Goal: Task Accomplishment & Management: Manage account settings

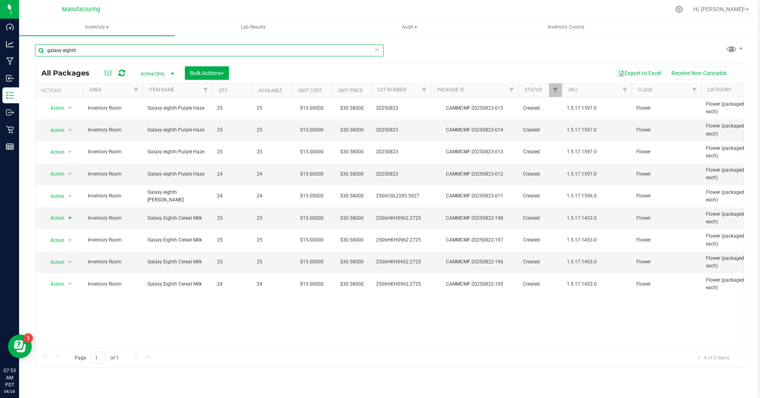
click at [78, 52] on input "galaxy eighth" at bounding box center [209, 51] width 349 height 12
type input "g"
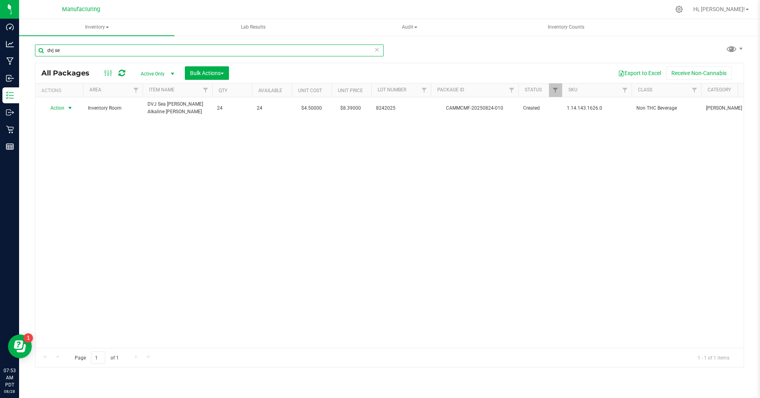
type input "dvj se"
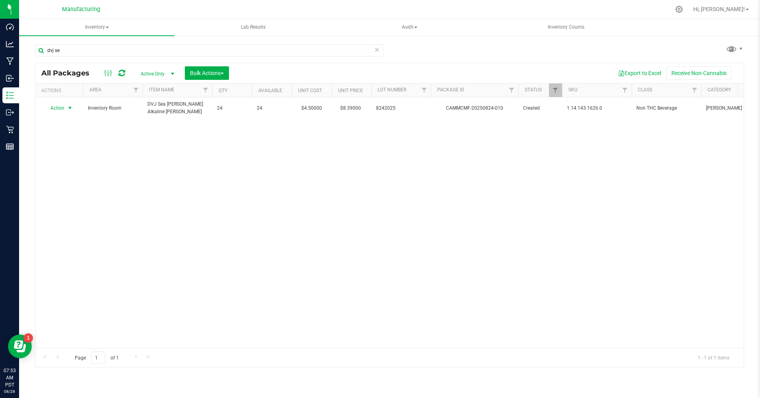
click at [57, 106] on span "Action" at bounding box center [53, 108] width 21 height 11
click at [76, 191] on li "Print package label" at bounding box center [69, 192] width 51 height 12
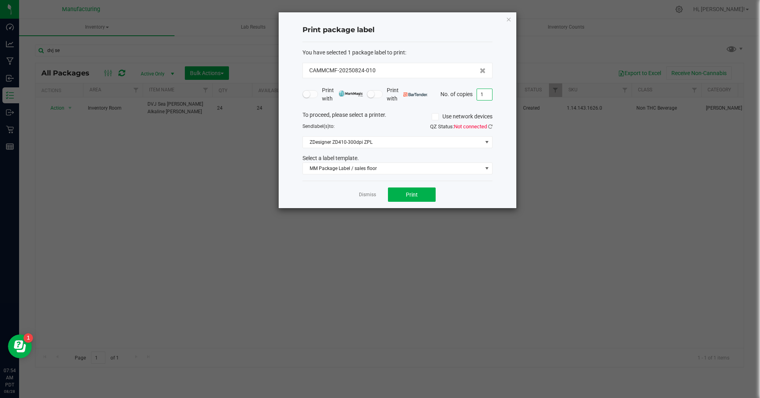
click at [484, 94] on input "1" at bounding box center [484, 94] width 15 height 11
type input "24"
click at [426, 196] on button "Print" at bounding box center [412, 195] width 48 height 14
click at [510, 20] on icon "button" at bounding box center [509, 19] width 6 height 10
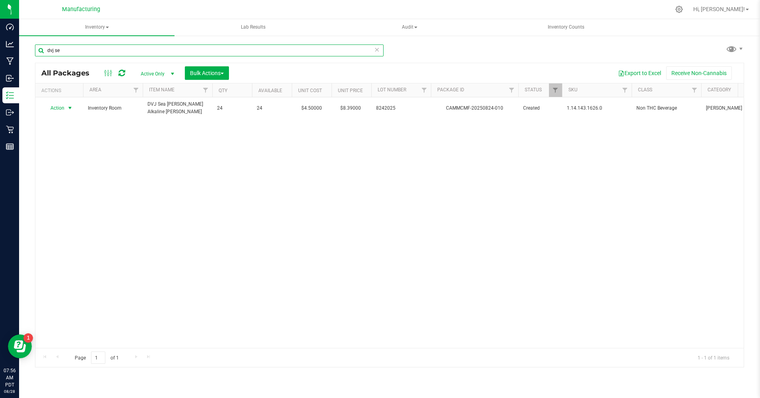
click at [64, 49] on input "dvj se" at bounding box center [209, 51] width 349 height 12
type input "d"
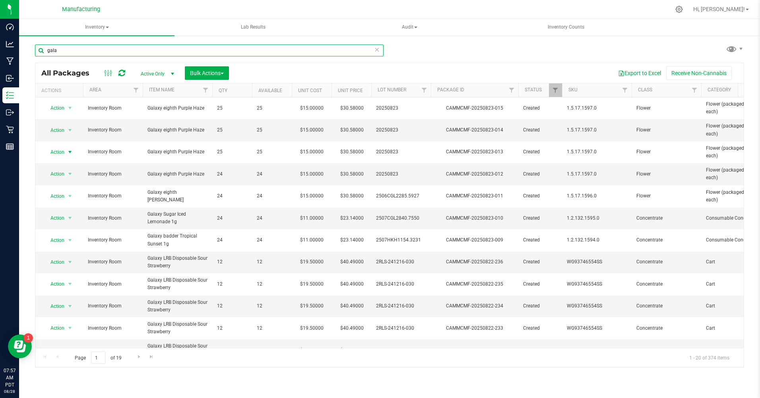
type input "gala"
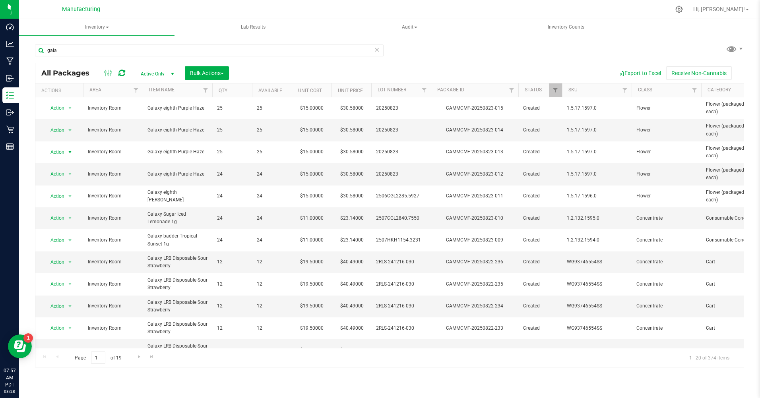
click at [64, 150] on span "Action" at bounding box center [53, 152] width 21 height 11
click at [66, 234] on li "Print package label" at bounding box center [69, 237] width 51 height 12
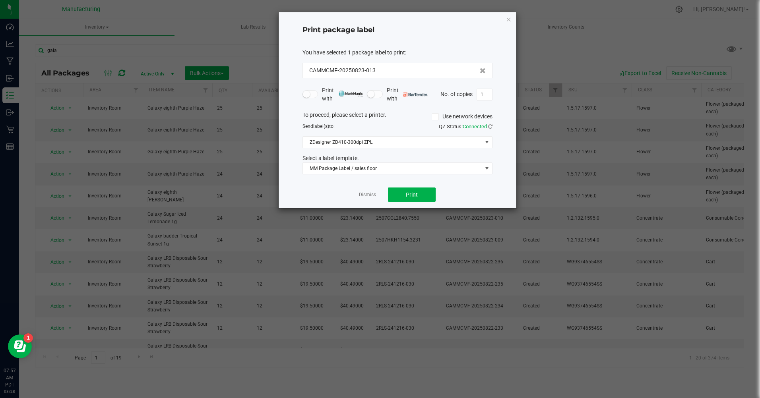
click at [483, 93] on input "1" at bounding box center [484, 94] width 15 height 11
type input "25"
click at [418, 197] on button "Print" at bounding box center [412, 195] width 48 height 14
click at [510, 18] on icon "button" at bounding box center [509, 19] width 6 height 10
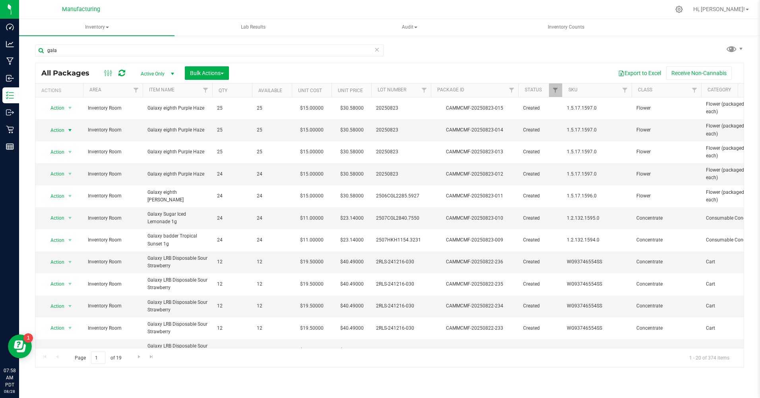
click at [56, 130] on span "Action" at bounding box center [53, 130] width 21 height 11
click at [59, 216] on li "Print package label" at bounding box center [69, 214] width 51 height 12
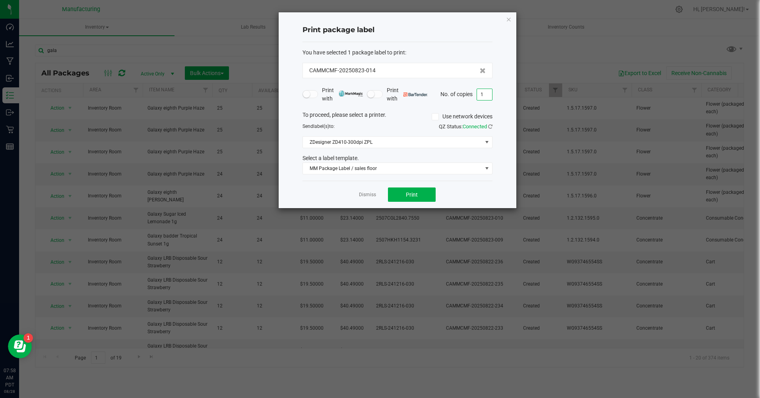
click at [485, 95] on input "1" at bounding box center [484, 94] width 15 height 11
type input "25"
click at [422, 197] on button "Print" at bounding box center [412, 195] width 48 height 14
click at [510, 18] on icon "button" at bounding box center [509, 19] width 6 height 10
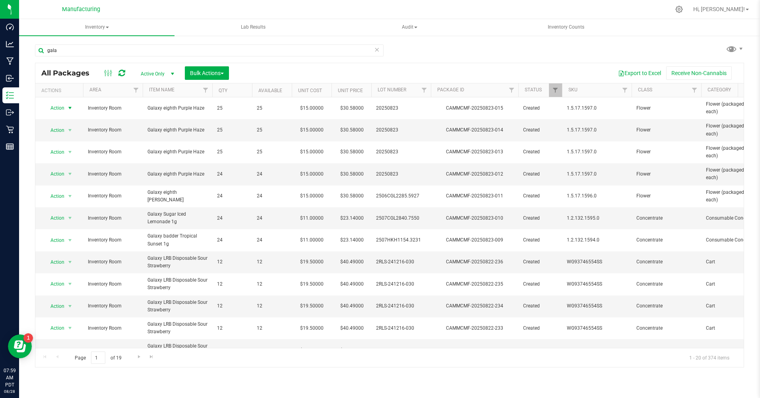
click at [57, 108] on span "Action" at bounding box center [53, 108] width 21 height 11
click at [58, 191] on li "Print package label" at bounding box center [69, 192] width 51 height 12
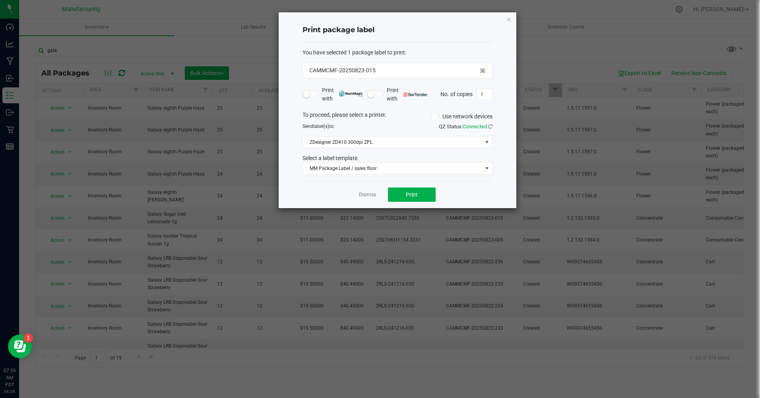
click at [488, 92] on input "1" at bounding box center [484, 94] width 15 height 11
type input "25"
click at [417, 193] on span "Print" at bounding box center [412, 195] width 12 height 6
click at [508, 19] on icon "button" at bounding box center [509, 19] width 6 height 10
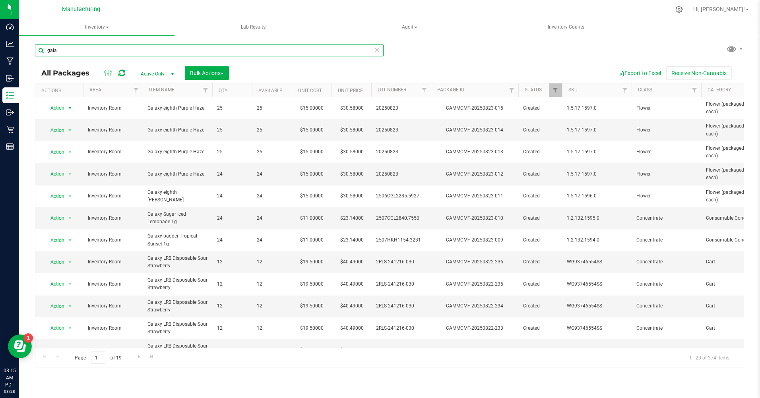
click at [72, 48] on input "gala" at bounding box center [209, 51] width 349 height 12
type input "g"
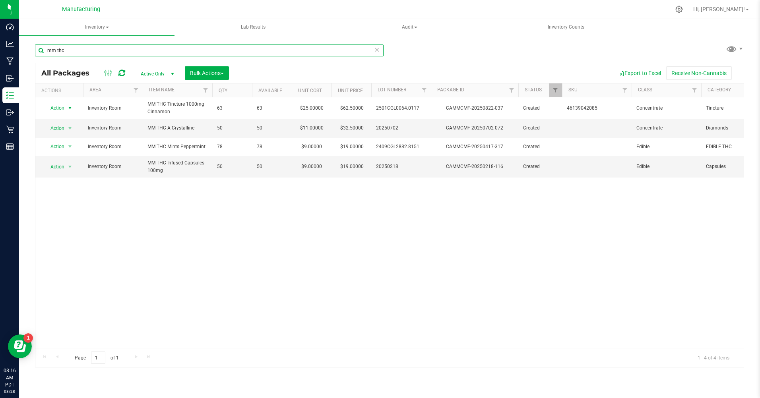
type input "mm thc"
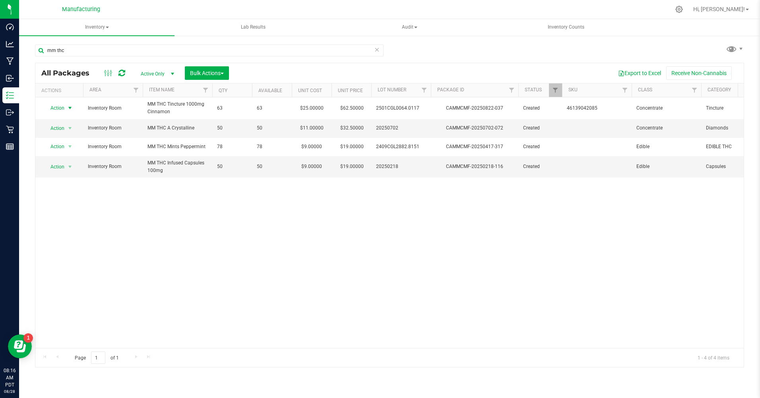
click at [56, 109] on span "Action" at bounding box center [53, 108] width 21 height 11
click at [59, 192] on li "Print package label" at bounding box center [69, 192] width 51 height 12
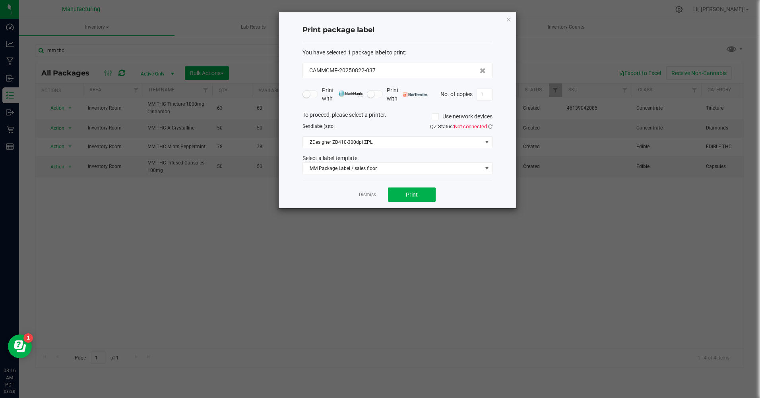
click at [486, 93] on input "1" at bounding box center [484, 94] width 15 height 11
type input "63"
click at [420, 197] on button "Print" at bounding box center [412, 195] width 48 height 14
click at [509, 16] on icon "button" at bounding box center [509, 19] width 6 height 10
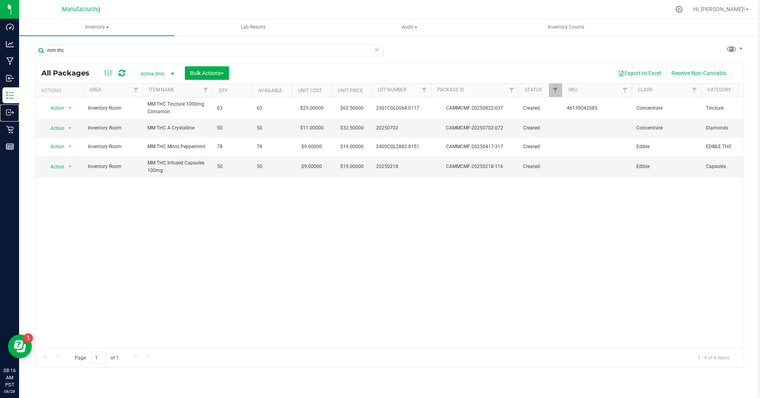
click at [0, 0] on p "Outbound" at bounding box center [0, 0] width 0 height 0
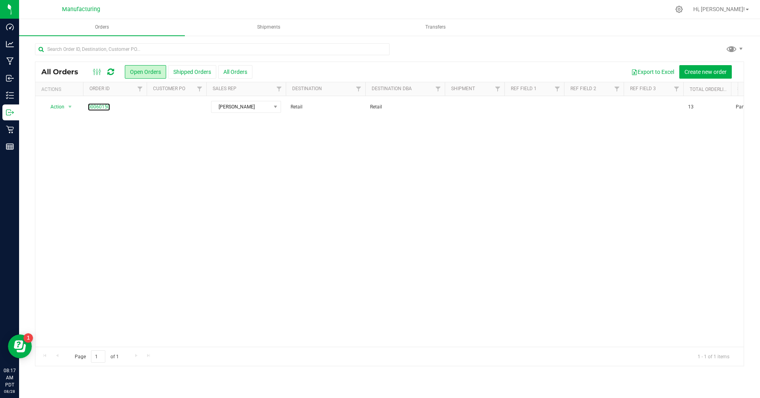
click at [100, 107] on link "00060150" at bounding box center [99, 107] width 22 height 8
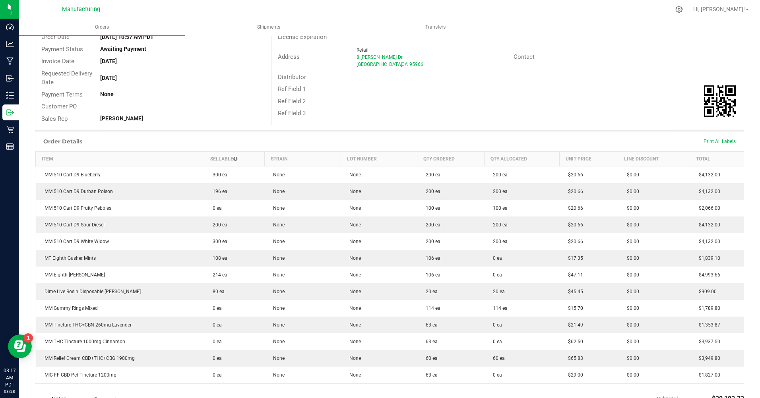
scroll to position [80, 0]
click at [0, 0] on p "Inventory" at bounding box center [0, 0] width 0 height 0
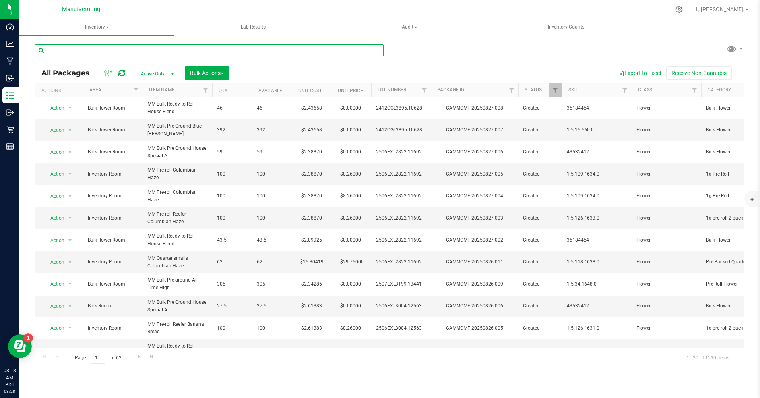
click at [165, 54] on input "text" at bounding box center [209, 51] width 349 height 12
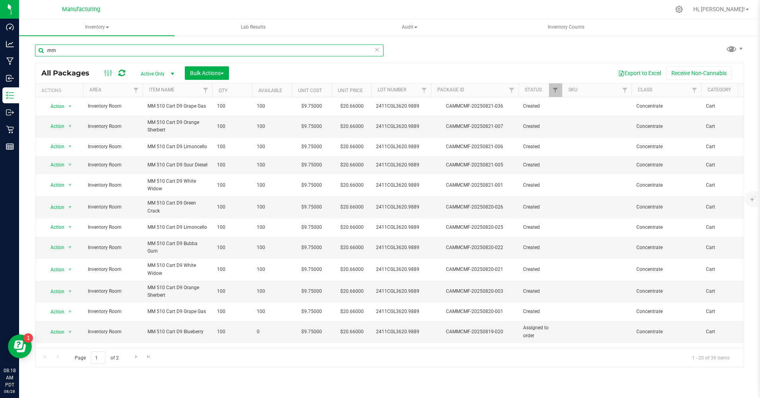
type input "m"
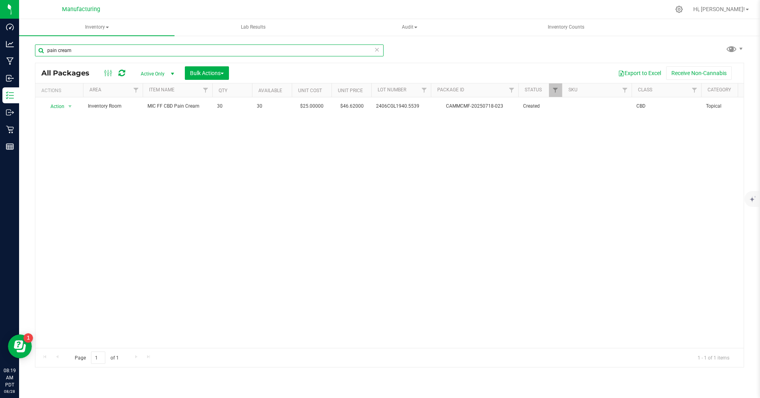
type input "pain cream"
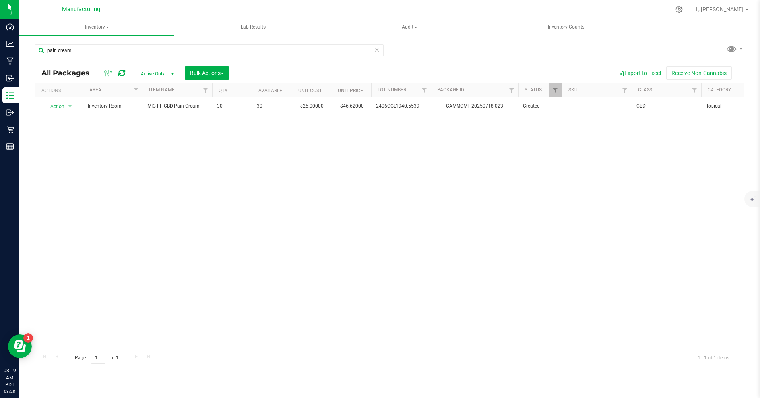
click at [156, 72] on span "Active Only" at bounding box center [156, 73] width 44 height 11
click at [145, 126] on li "All" at bounding box center [155, 122] width 43 height 12
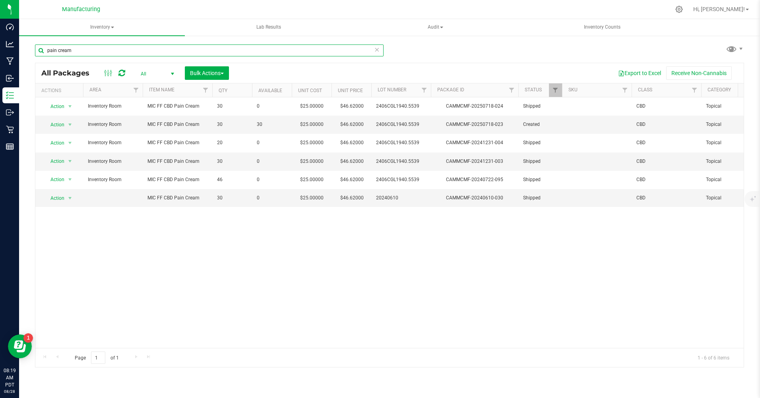
click at [78, 52] on input "pain cream" at bounding box center [209, 51] width 349 height 12
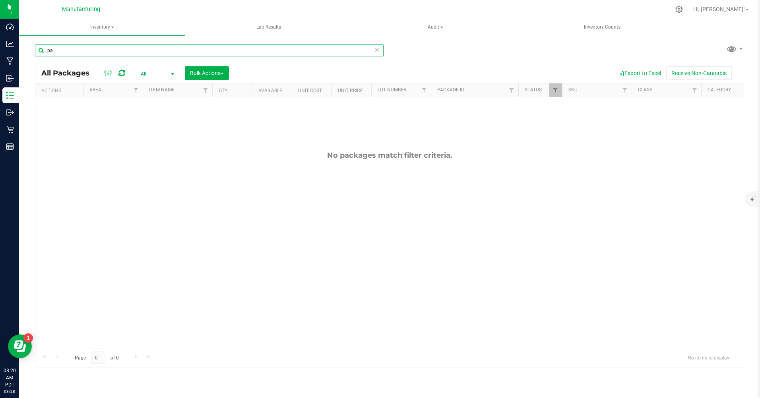
type input "p"
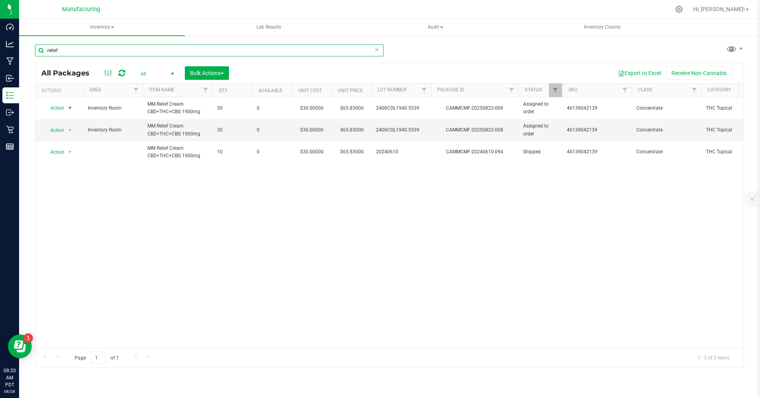
type input "relief"
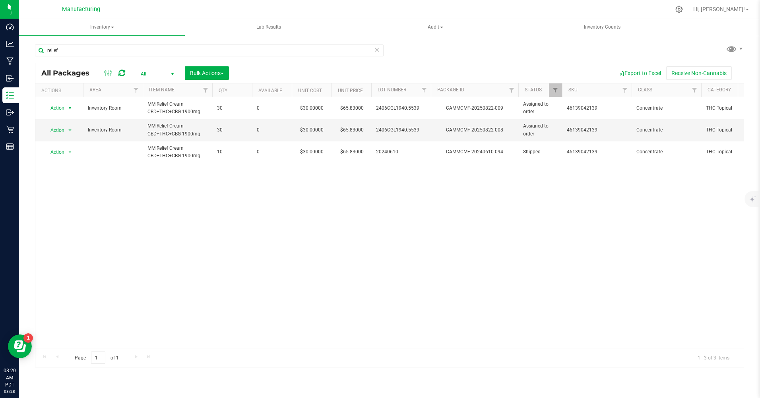
drag, startPoint x: 56, startPoint y: 109, endPoint x: 44, endPoint y: 91, distance: 20.8
click at [56, 109] on span "Action" at bounding box center [53, 108] width 21 height 11
click at [71, 153] on li "Print package label" at bounding box center [69, 157] width 51 height 12
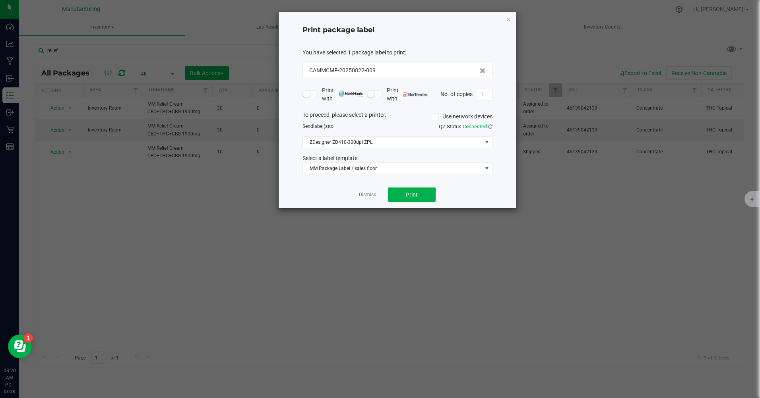
click at [486, 91] on input "1" at bounding box center [484, 94] width 15 height 11
type input "30"
click at [401, 193] on button "Print" at bounding box center [412, 195] width 48 height 14
click at [369, 195] on link "Dismiss" at bounding box center [367, 195] width 17 height 7
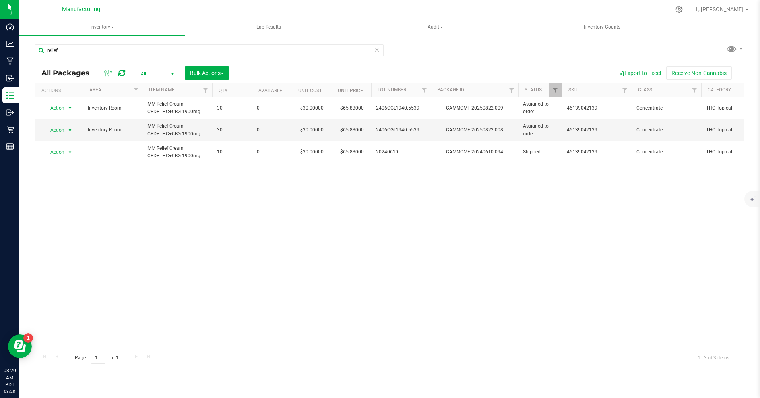
click at [61, 128] on span "Action" at bounding box center [53, 130] width 21 height 11
click at [82, 180] on li "Print package label" at bounding box center [69, 179] width 51 height 12
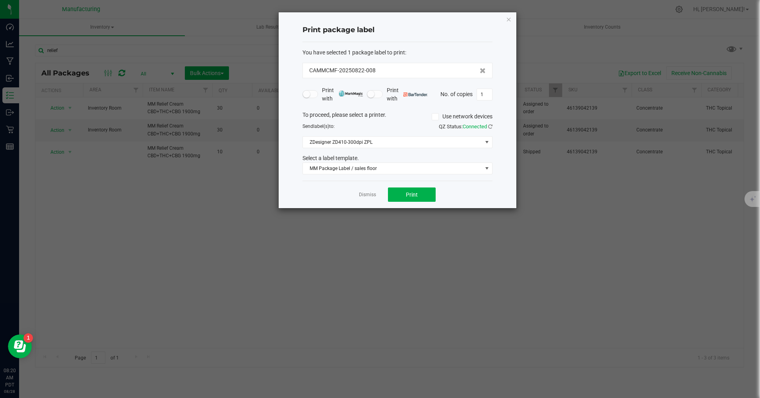
click at [488, 97] on input "1" at bounding box center [484, 94] width 15 height 11
type input "30"
click at [427, 198] on button "Print" at bounding box center [412, 195] width 48 height 14
click at [365, 198] on link "Dismiss" at bounding box center [367, 195] width 17 height 7
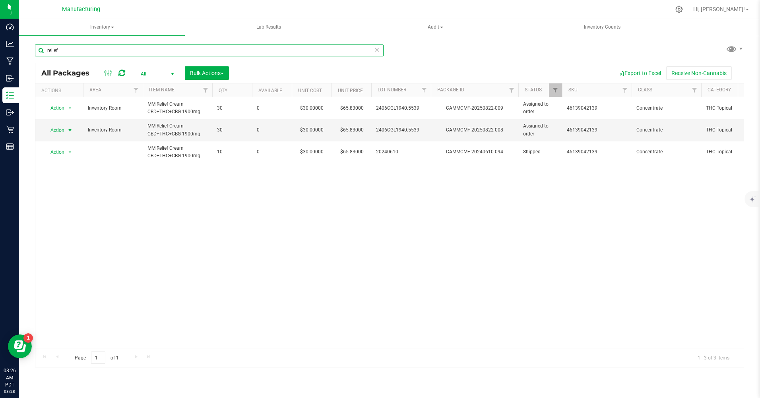
click at [60, 51] on input "relief" at bounding box center [209, 51] width 349 height 12
type input "r"
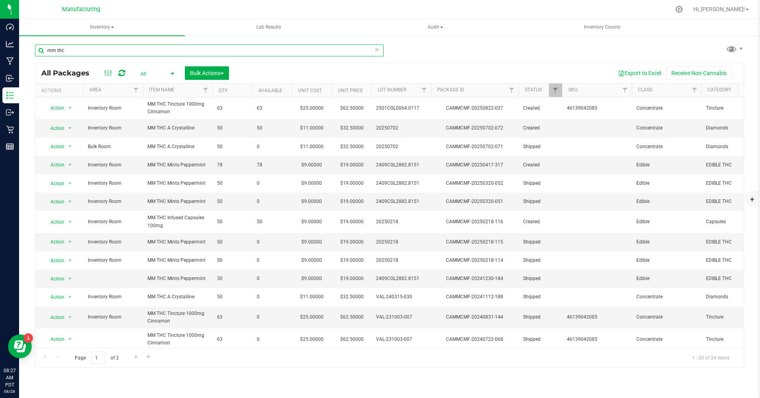
type input "mm thc"
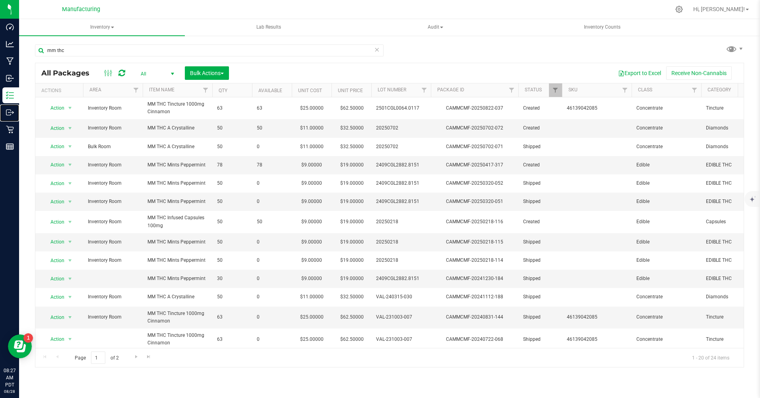
click at [0, 0] on p "Outbound" at bounding box center [0, 0] width 0 height 0
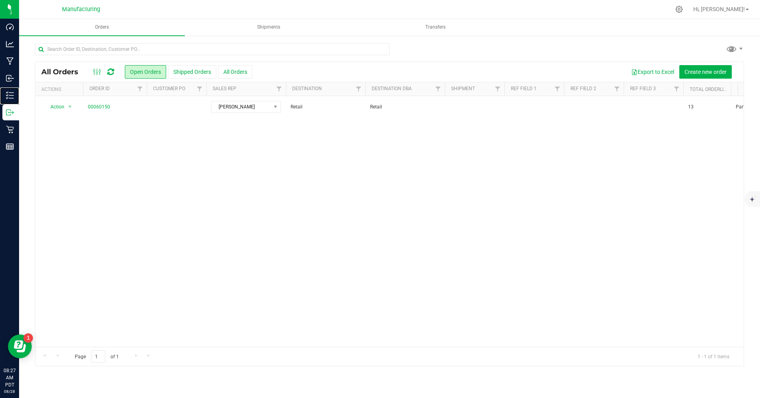
click at [0, 0] on p "Inventory" at bounding box center [0, 0] width 0 height 0
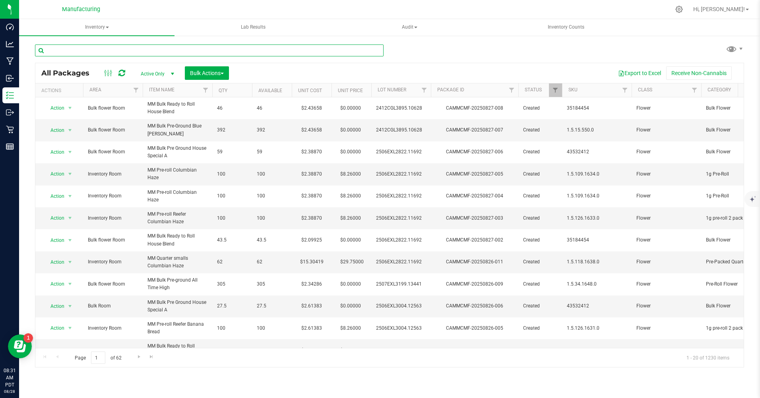
click at [122, 50] on input "text" at bounding box center [209, 51] width 349 height 12
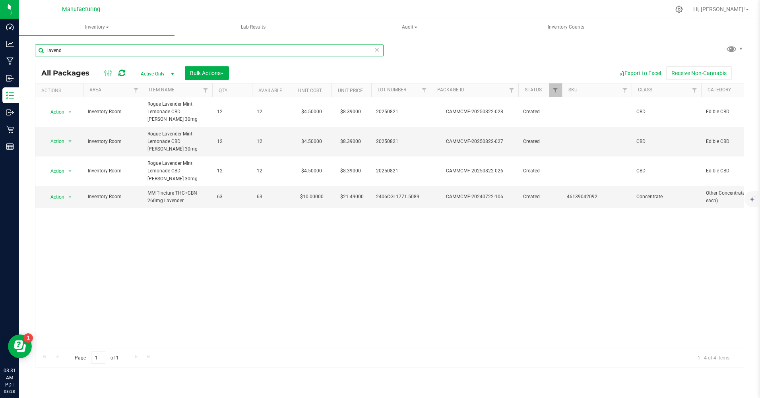
type input "lavend"
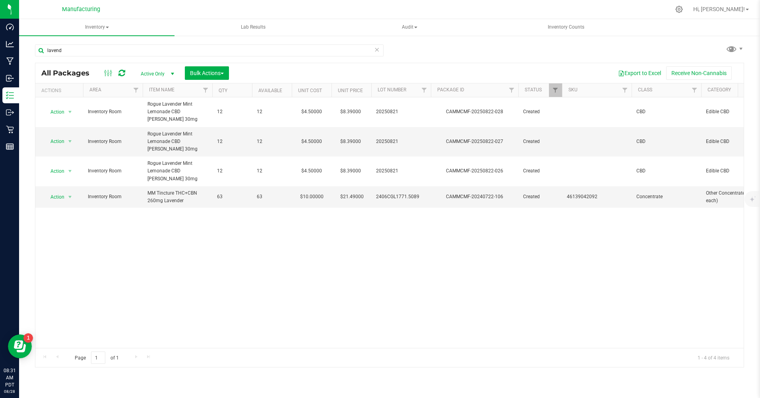
click at [158, 72] on span "Active Only" at bounding box center [156, 73] width 44 height 11
click at [155, 122] on li "All" at bounding box center [155, 122] width 43 height 12
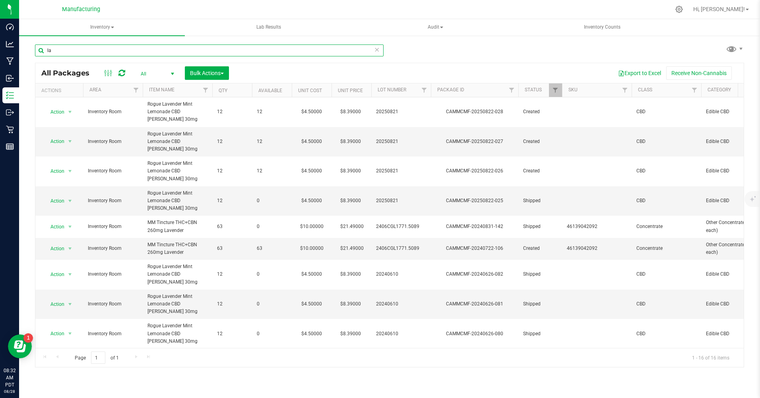
type input "l"
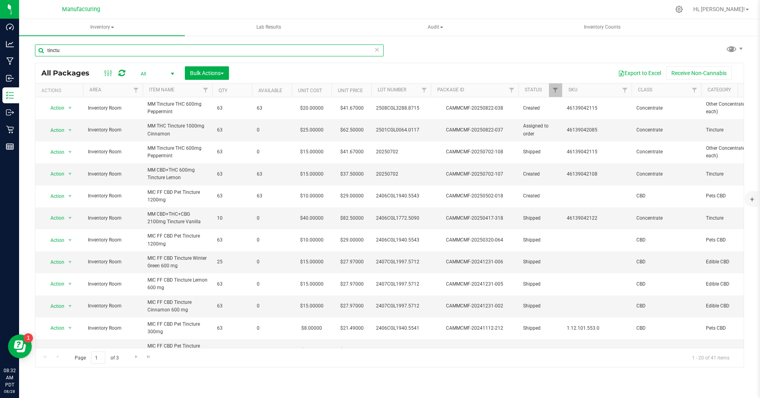
type input "tinctu"
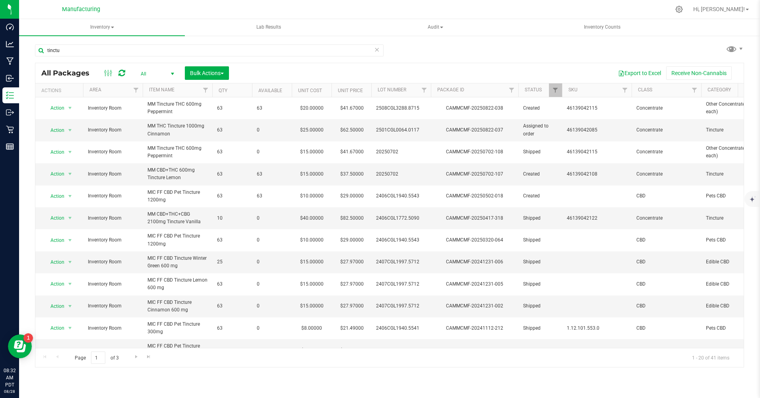
click at [171, 74] on span "select" at bounding box center [172, 74] width 6 height 6
click at [151, 121] on li "All" at bounding box center [155, 122] width 43 height 12
click at [59, 132] on span "Action" at bounding box center [53, 130] width 21 height 11
click at [81, 182] on li "Print package label" at bounding box center [69, 179] width 51 height 12
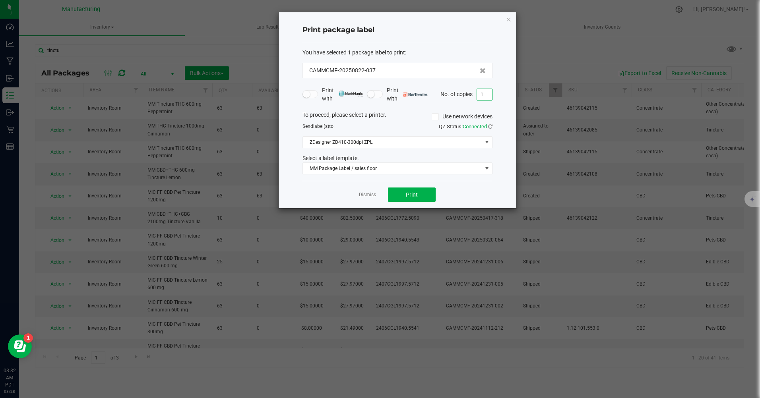
click at [487, 95] on input "1" at bounding box center [484, 94] width 15 height 11
type input "63"
click at [406, 196] on span "Print" at bounding box center [412, 195] width 12 height 6
click at [361, 197] on link "Dismiss" at bounding box center [367, 195] width 17 height 7
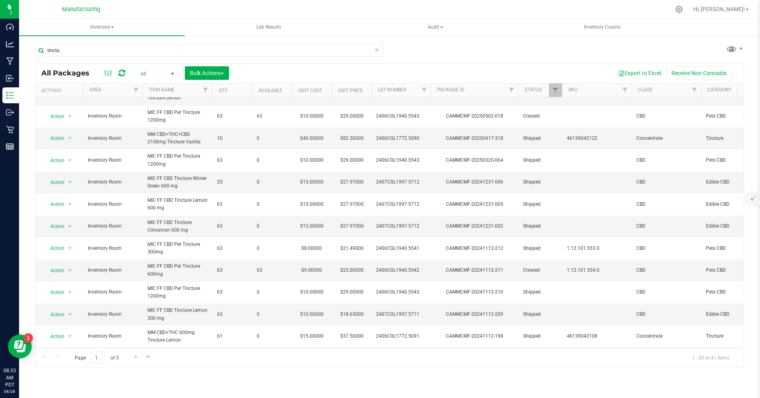
scroll to position [195, 0]
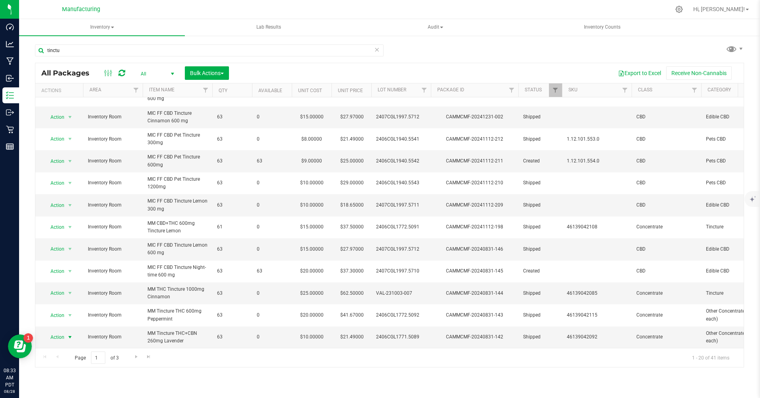
click at [63, 332] on span "Action" at bounding box center [53, 337] width 21 height 11
click at [85, 293] on li "Print package label" at bounding box center [69, 295] width 51 height 12
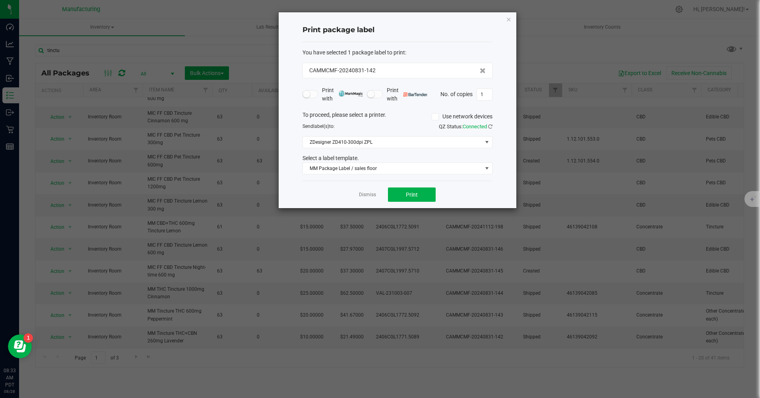
click at [485, 96] on input "1" at bounding box center [484, 94] width 15 height 11
type input "63"
click at [425, 201] on button "Print" at bounding box center [412, 195] width 48 height 14
click at [365, 197] on link "Dismiss" at bounding box center [367, 195] width 17 height 7
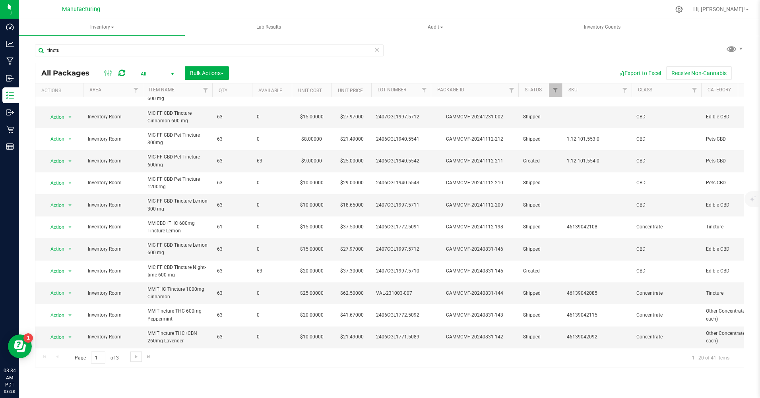
click at [135, 357] on span "Go to the next page" at bounding box center [136, 357] width 6 height 6
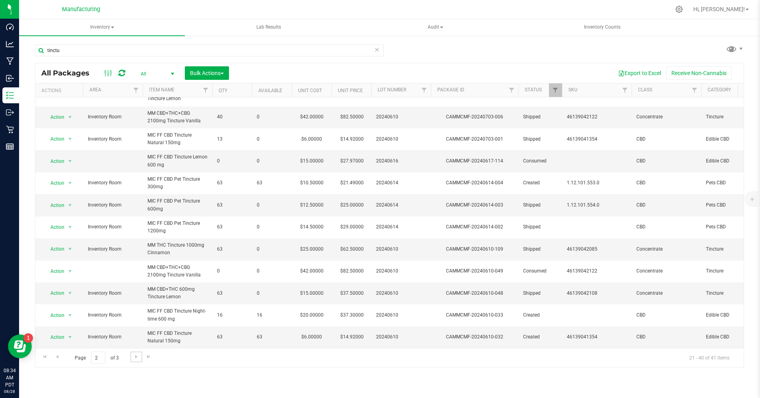
scroll to position [195, 0]
click at [138, 355] on span "Go to the next page" at bounding box center [136, 357] width 6 height 6
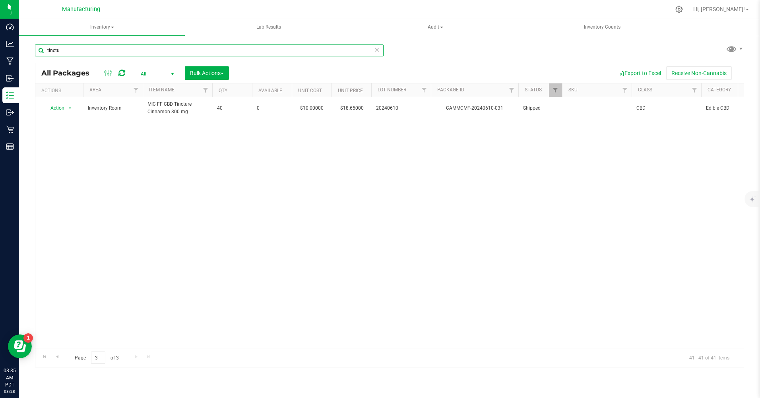
click at [74, 52] on input "tinctu" at bounding box center [209, 51] width 349 height 12
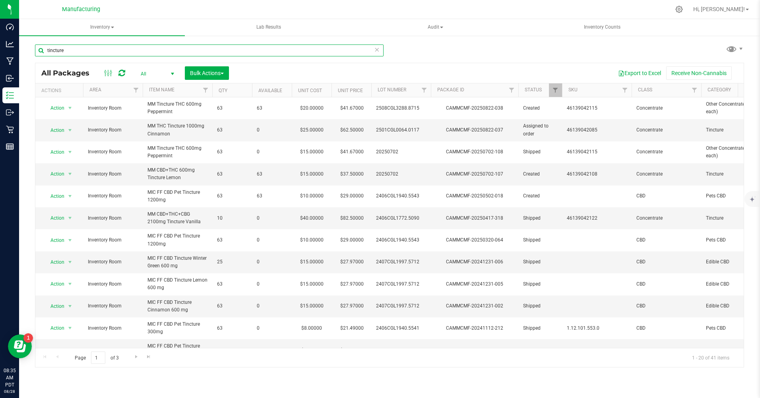
type input "tincture"
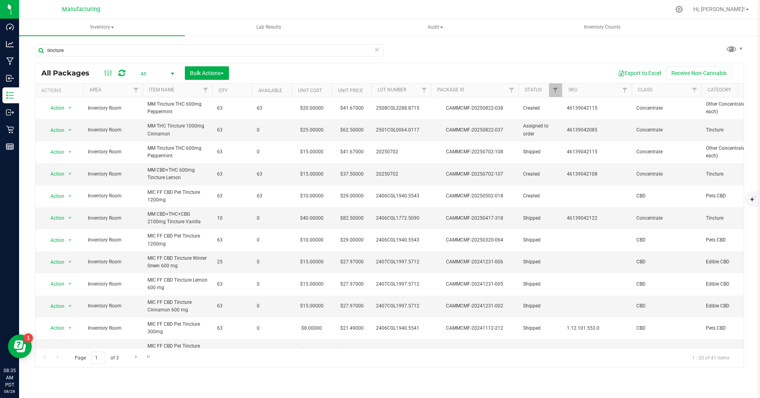
click at [52, 190] on td "Action Action Adjust qty Create package Edit attributes Global inventory Locate…" at bounding box center [59, 197] width 48 height 22
click at [60, 196] on span "Action" at bounding box center [53, 196] width 21 height 11
click at [74, 281] on li "Print package label" at bounding box center [69, 281] width 51 height 12
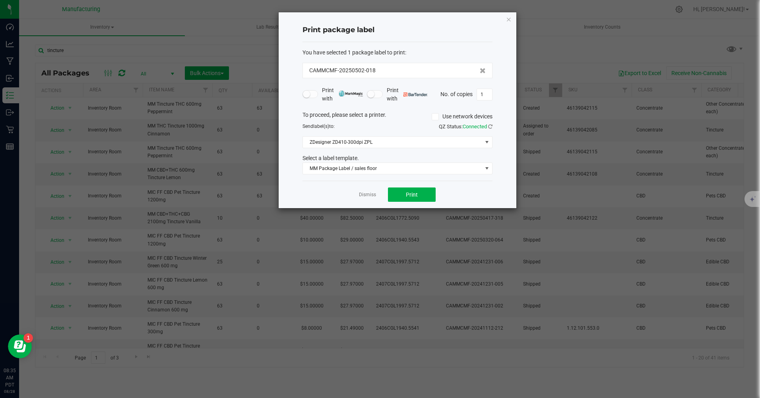
click at [486, 99] on input "1" at bounding box center [484, 94] width 15 height 11
type input "63"
click at [423, 201] on button "Print" at bounding box center [412, 195] width 48 height 14
click at [361, 196] on link "Dismiss" at bounding box center [367, 195] width 17 height 7
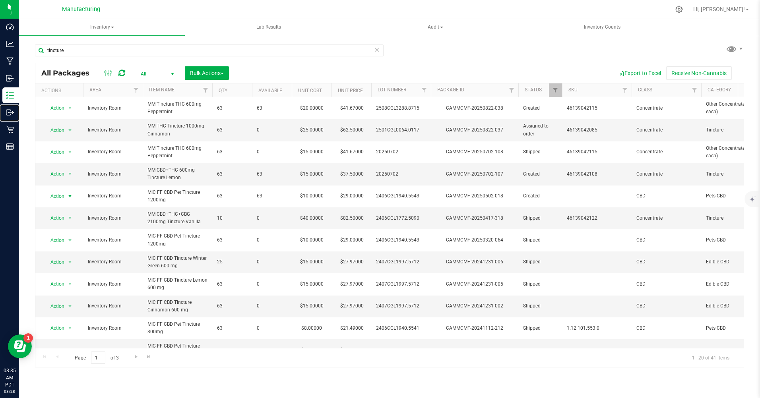
click at [0, 0] on p "Outbound" at bounding box center [0, 0] width 0 height 0
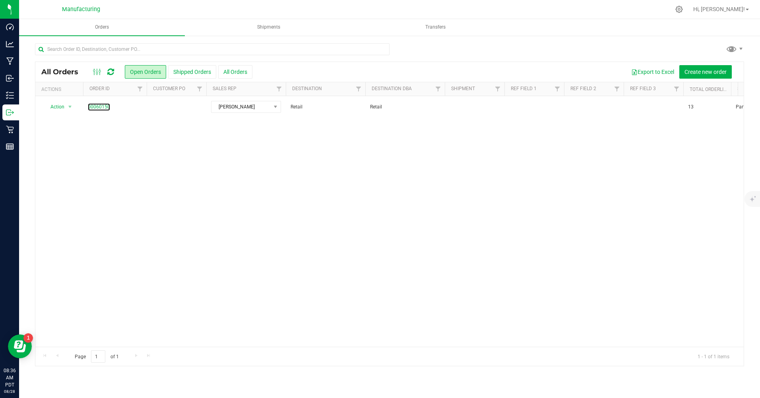
click at [96, 108] on link "00060150" at bounding box center [99, 107] width 22 height 8
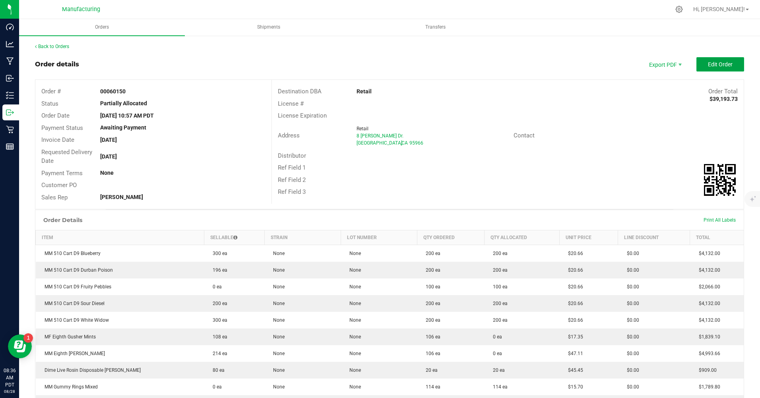
click at [711, 67] on span "Edit Order" at bounding box center [720, 64] width 25 height 6
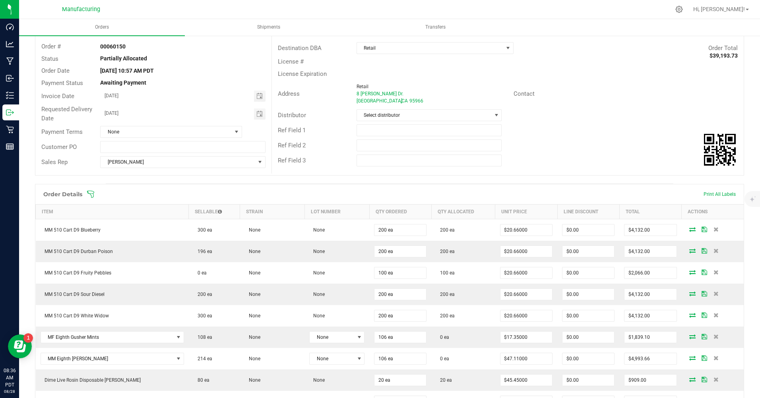
scroll to position [80, 0]
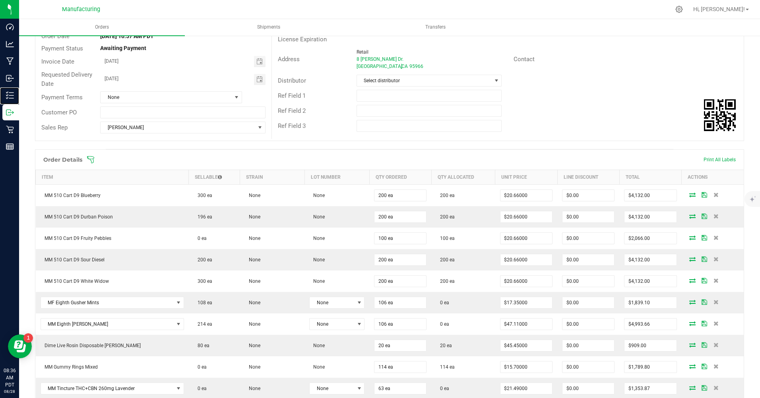
click at [0, 0] on p "Inventory" at bounding box center [0, 0] width 0 height 0
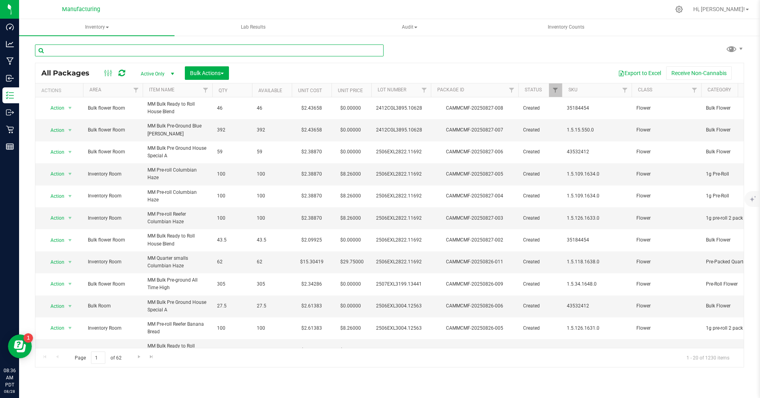
click at [60, 53] on input "text" at bounding box center [209, 51] width 349 height 12
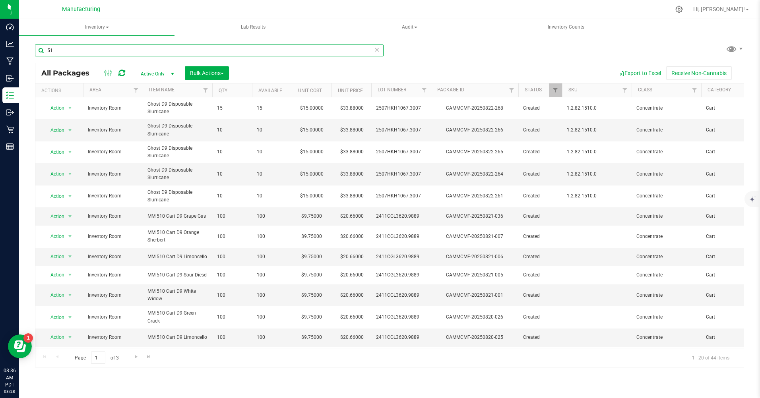
type input "5"
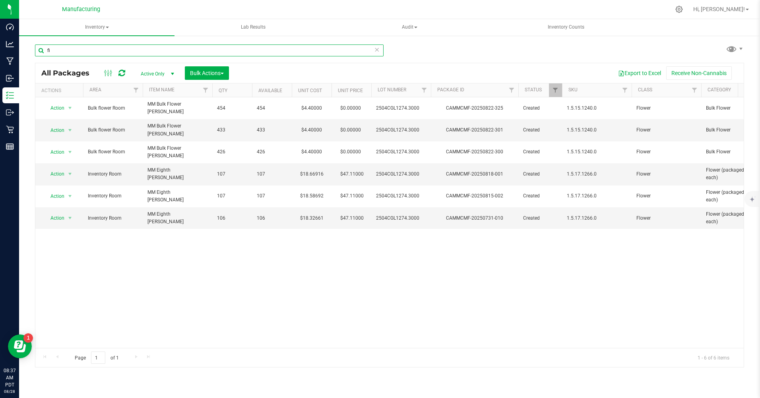
type input "f"
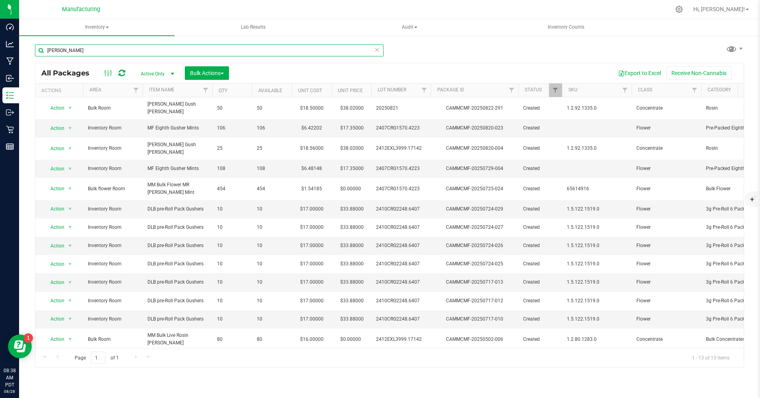
type input "[PERSON_NAME]"
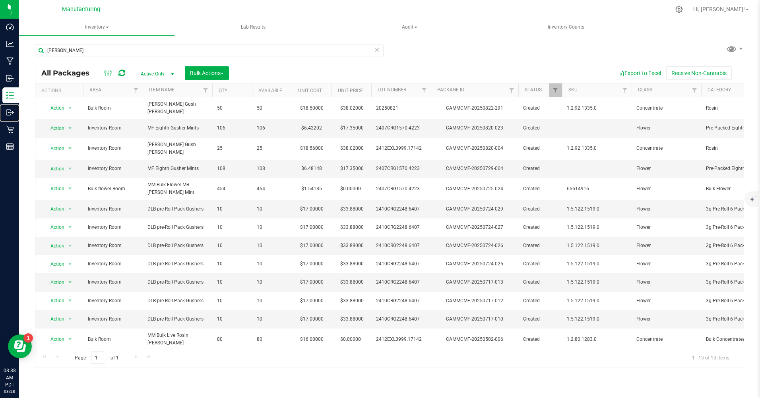
click at [0, 0] on p "Outbound" at bounding box center [0, 0] width 0 height 0
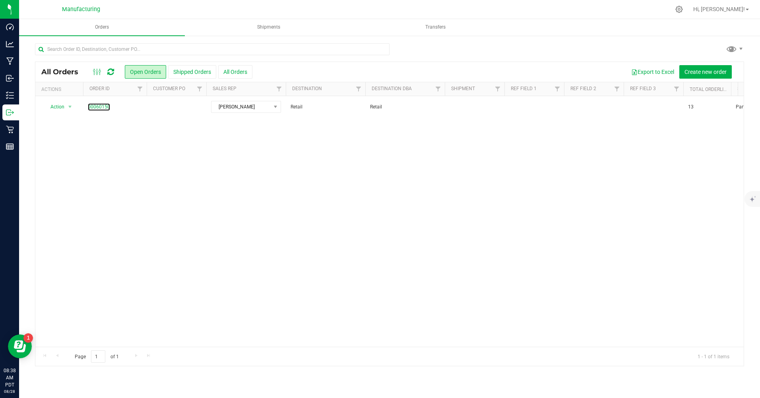
click at [94, 108] on link "00060150" at bounding box center [99, 107] width 22 height 8
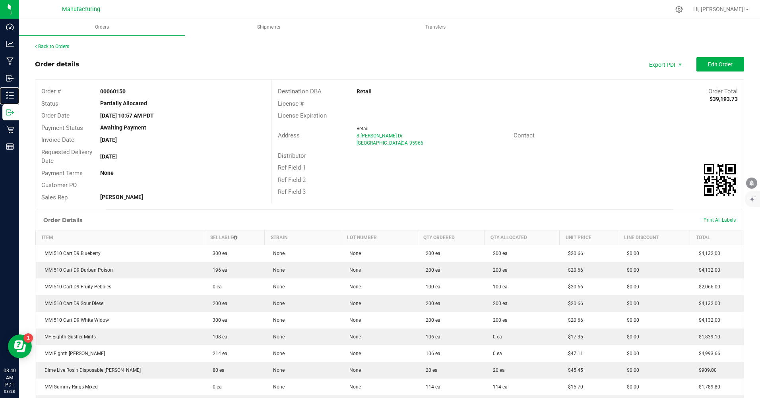
click at [0, 0] on p "Inventory" at bounding box center [0, 0] width 0 height 0
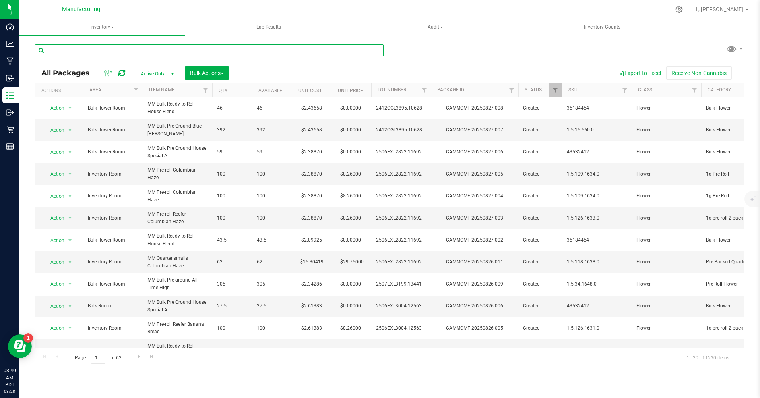
click at [72, 52] on input "text" at bounding box center [209, 51] width 349 height 12
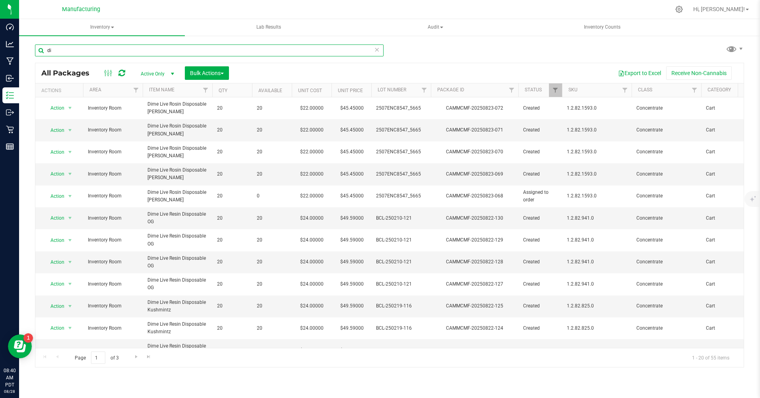
type input "d"
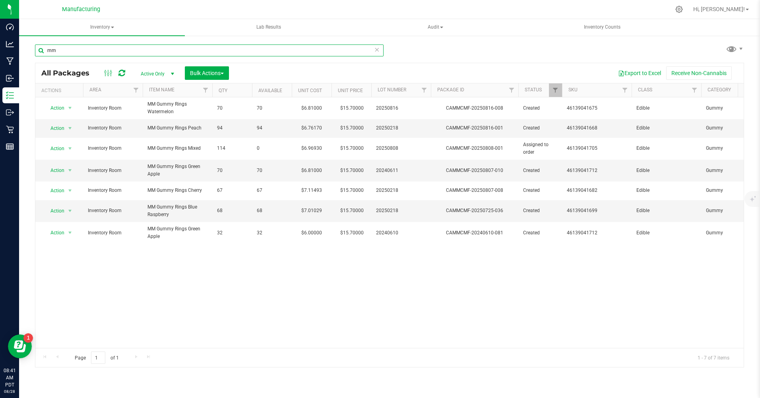
type input "m"
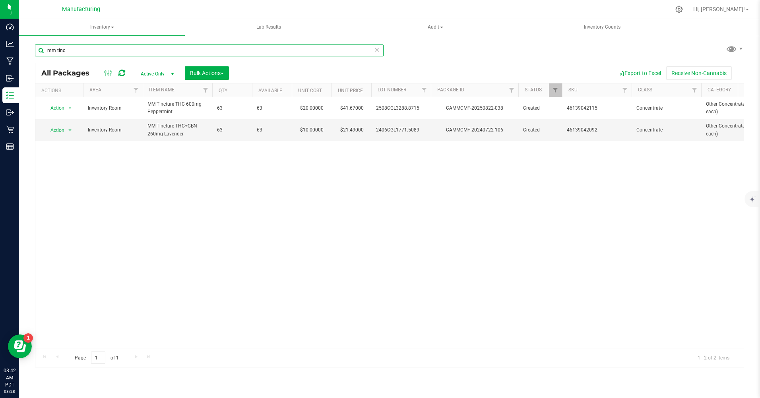
type input "mm tinc"
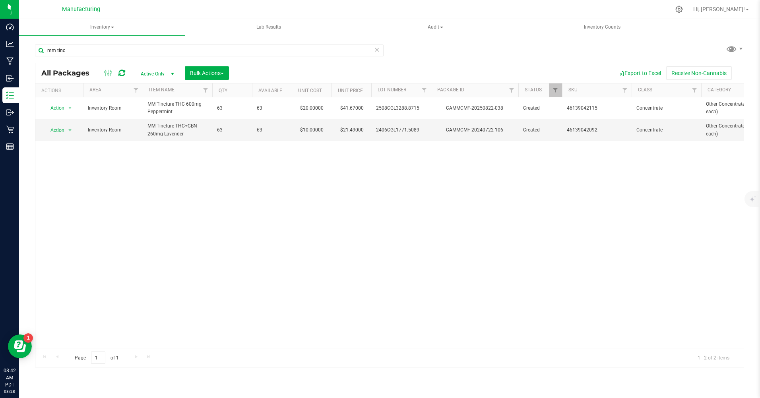
click at [150, 73] on span "Active Only" at bounding box center [156, 73] width 44 height 11
click at [142, 121] on li "All" at bounding box center [155, 122] width 43 height 12
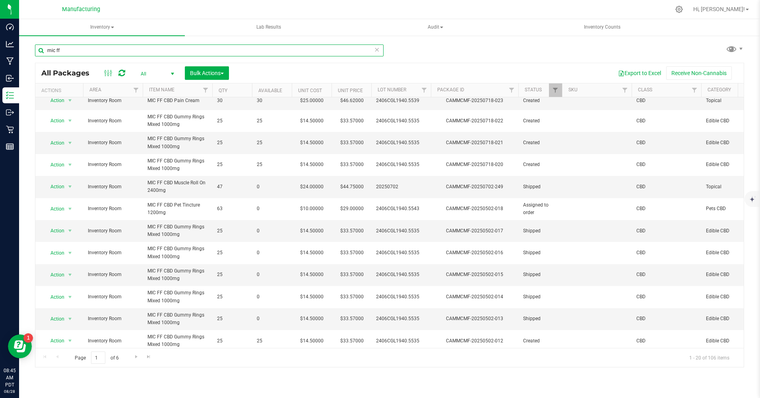
scroll to position [188, 0]
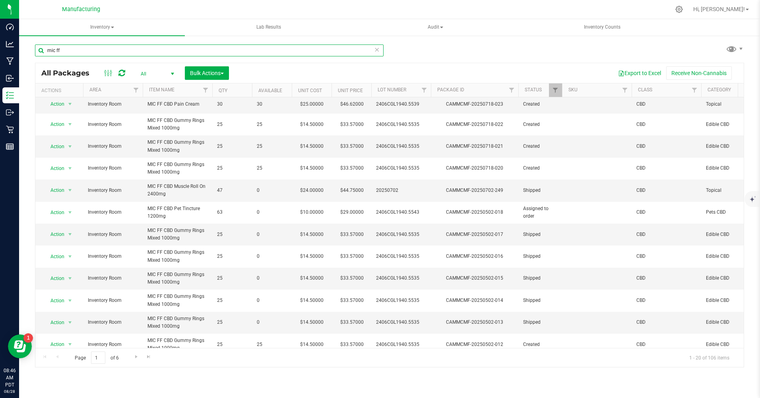
scroll to position [119, 0]
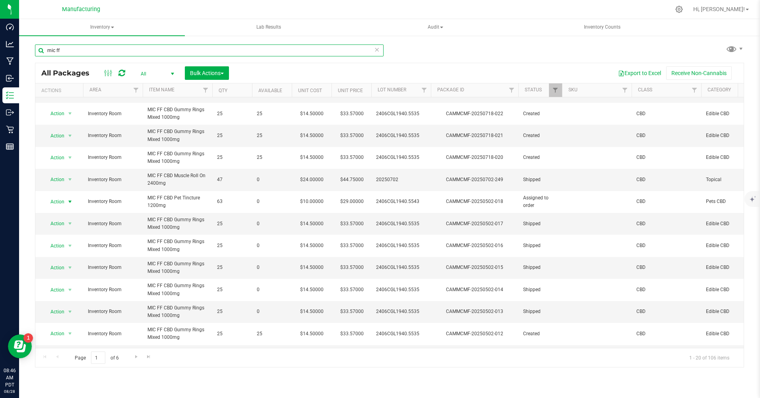
type input "mic ff"
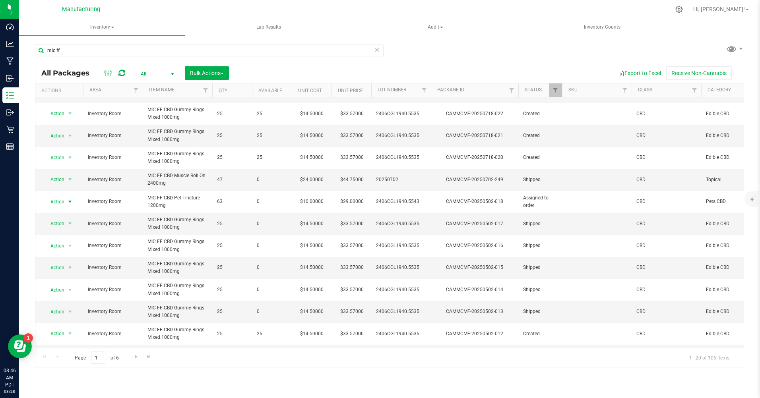
click at [56, 203] on span "Action" at bounding box center [53, 201] width 21 height 11
click at [56, 250] on li "Print package label" at bounding box center [69, 250] width 51 height 12
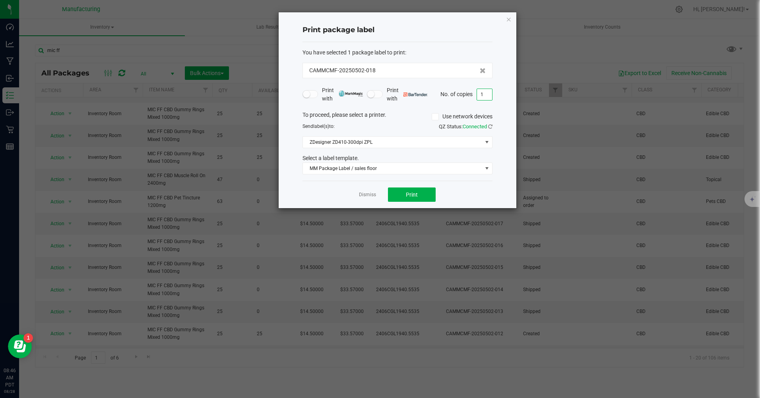
click at [484, 95] on input "1" at bounding box center [484, 94] width 15 height 11
type input "63"
click at [423, 191] on button "Print" at bounding box center [412, 195] width 48 height 14
click at [509, 17] on icon "button" at bounding box center [509, 19] width 6 height 10
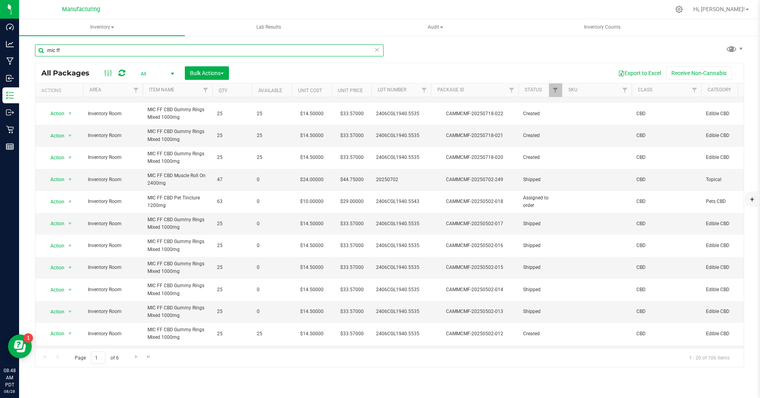
click at [71, 53] on input "mic ff" at bounding box center [209, 51] width 349 height 12
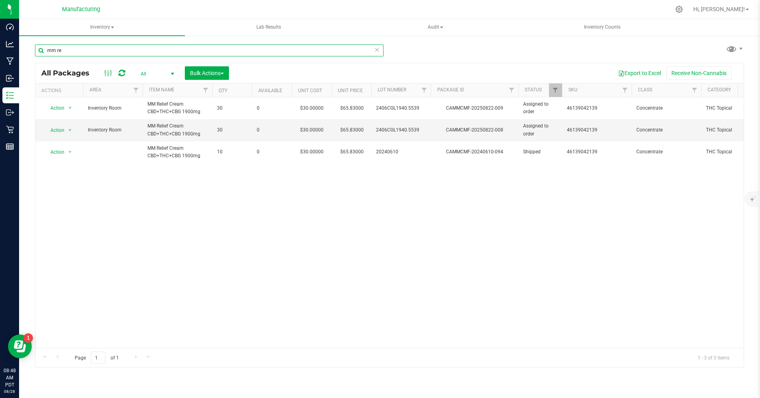
type input "mm re"
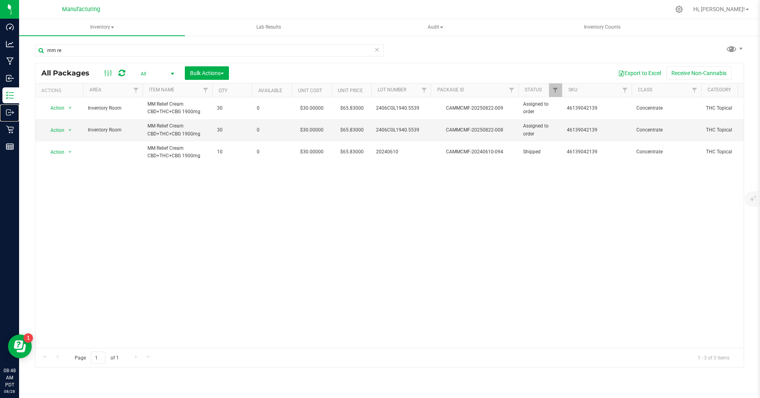
click at [0, 0] on p "Outbound" at bounding box center [0, 0] width 0 height 0
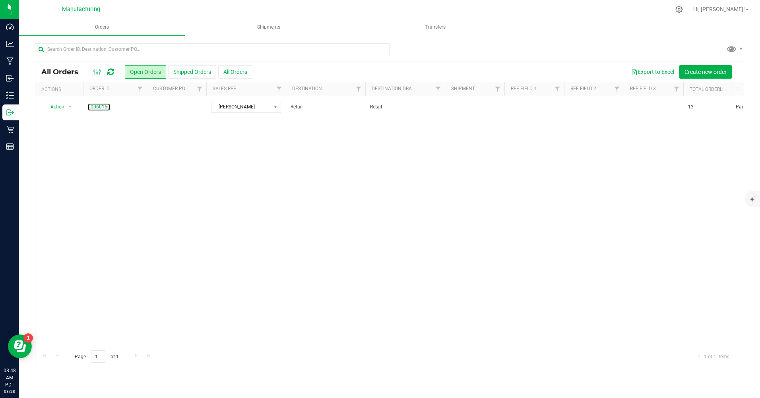
click at [100, 107] on link "00060150" at bounding box center [99, 107] width 22 height 8
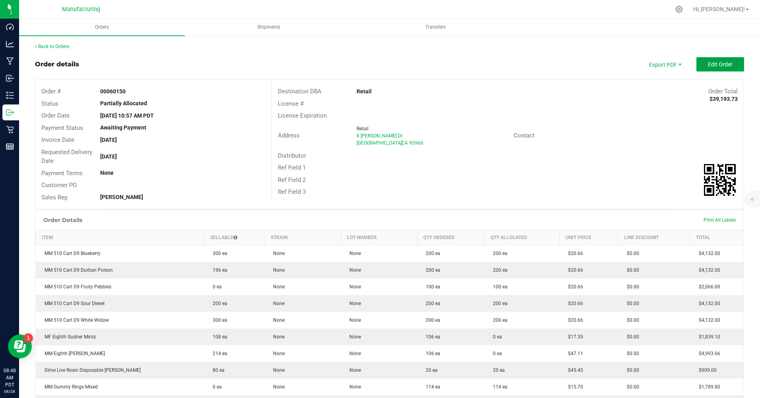
click at [708, 63] on span "Edit Order" at bounding box center [720, 64] width 25 height 6
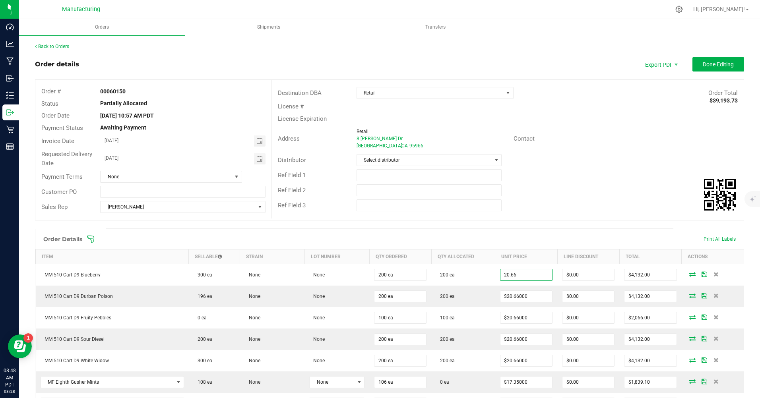
click at [524, 274] on input "20.66" at bounding box center [527, 275] width 52 height 11
type input "$9.75000"
type input "$1,950.00"
click at [518, 295] on input "20.66" at bounding box center [527, 296] width 52 height 11
type input "$9.75000"
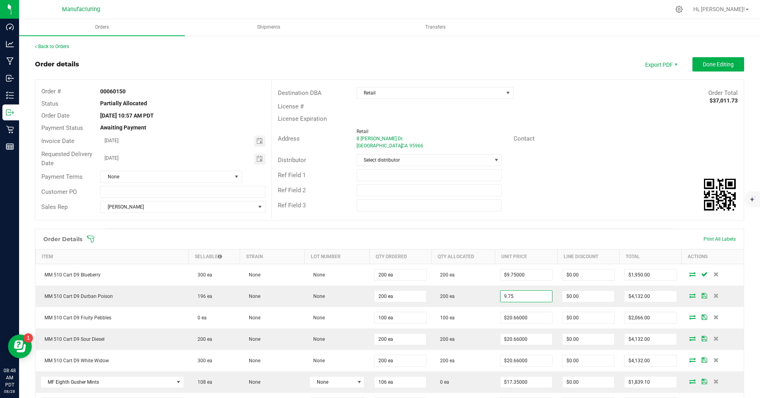
type input "$1,950.00"
click at [515, 317] on input "20.66" at bounding box center [527, 317] width 52 height 11
type input "$9.75000"
type input "$975.00"
click at [520, 341] on input "20.66" at bounding box center [527, 339] width 52 height 11
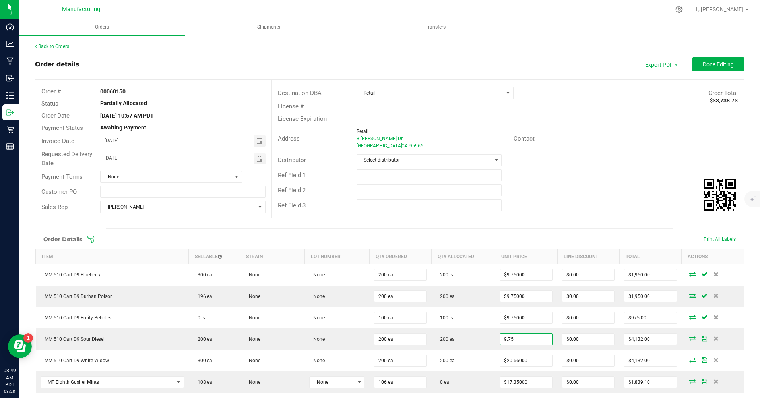
type input "$9.75000"
type input "$1,950.00"
click at [516, 362] on input "20.66" at bounding box center [527, 360] width 52 height 11
type input "$9.75000"
type input "$1,950.00"
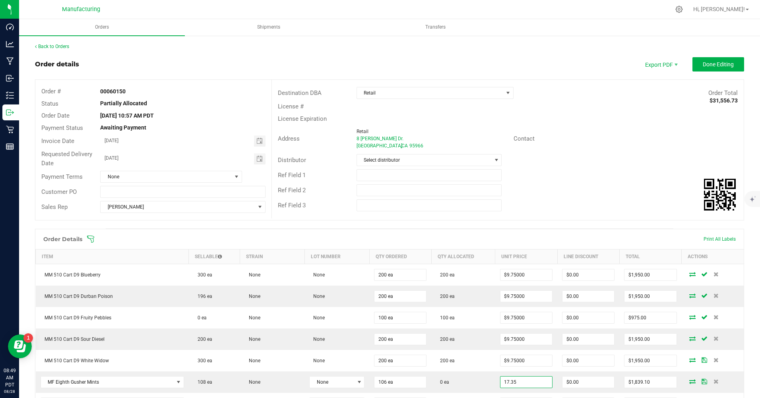
click at [521, 378] on input "17.35" at bounding box center [527, 382] width 52 height 11
type input "$17.35000"
click at [471, 385] on td "0 ea" at bounding box center [463, 382] width 64 height 21
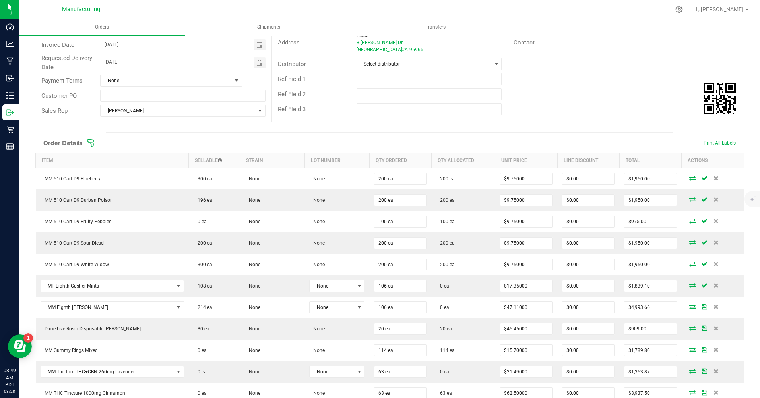
scroll to position [119, 0]
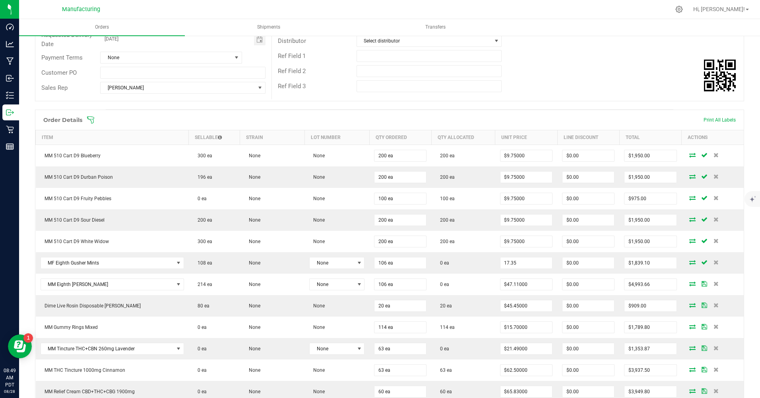
click at [520, 266] on input "17.35" at bounding box center [527, 263] width 52 height 11
type input "6.42"
type input "47.11"
type input "$6.42000"
type input "$680.52"
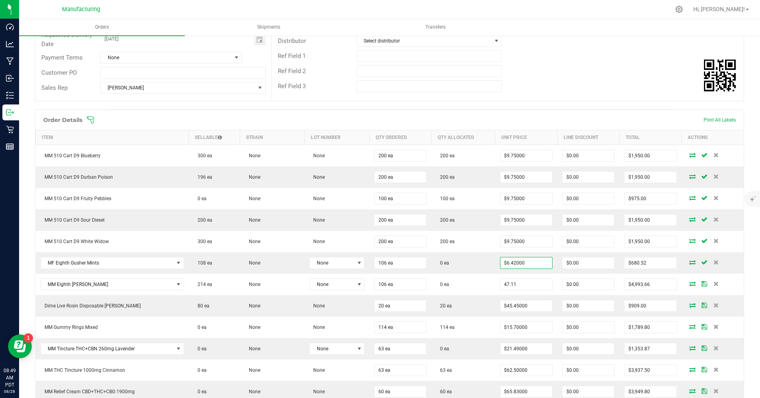
click at [516, 284] on input "47.11" at bounding box center [527, 284] width 52 height 11
type input "$18.32000"
type input "$1,941.92"
click at [516, 304] on input "45.45" at bounding box center [527, 306] width 52 height 11
type input "$22.00000"
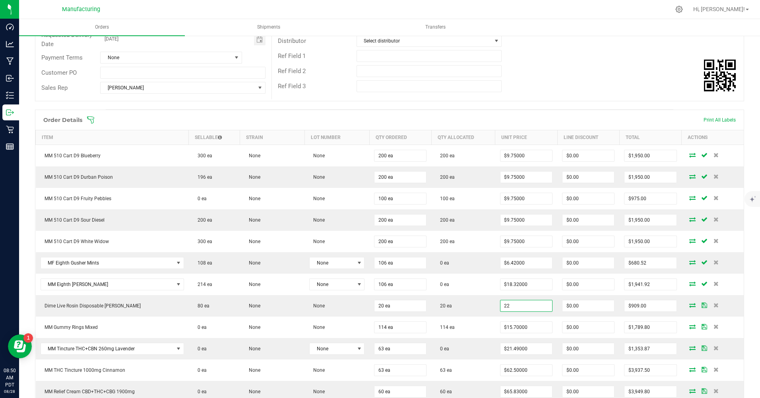
type input "$440.00"
click at [509, 329] on input "15.7" at bounding box center [527, 327] width 52 height 11
type input "$6.76000"
type input "$770.64"
click at [476, 345] on td "0 ea" at bounding box center [463, 348] width 64 height 21
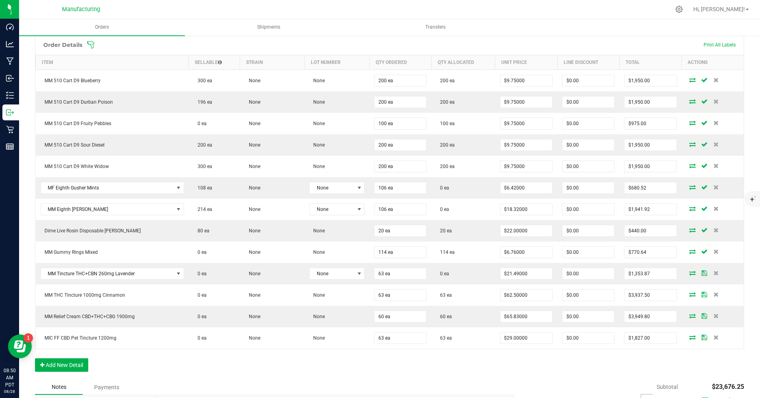
scroll to position [199, 0]
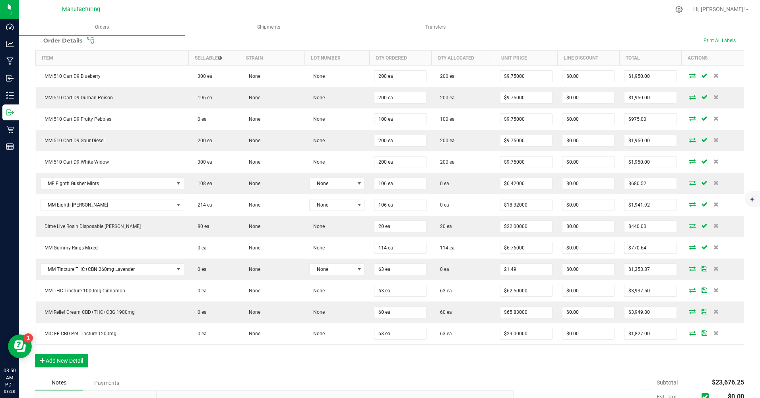
click at [514, 270] on input "21.49" at bounding box center [527, 269] width 52 height 11
type input "$10.00000"
type input "$630.00"
click at [514, 288] on input "62.5" at bounding box center [527, 290] width 52 height 11
type input "$25.00000"
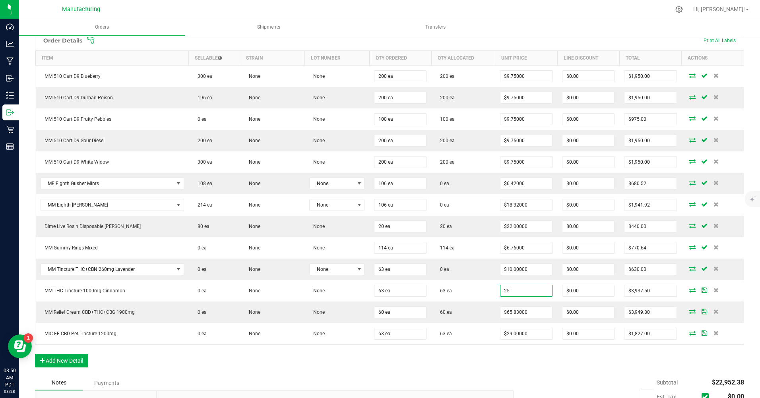
type input "$1,575.00"
click at [511, 313] on input "65.83" at bounding box center [527, 312] width 52 height 11
type input "$30.00000"
type input "$1,800.00"
click at [511, 334] on input "29" at bounding box center [527, 333] width 52 height 11
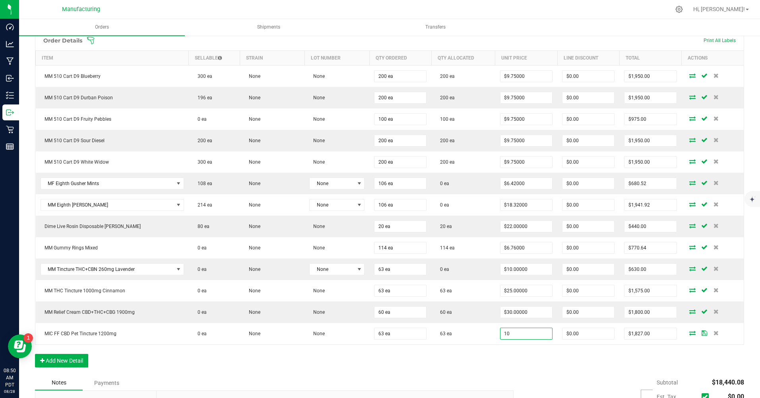
type input "$10.00000"
type input "$630.00"
click at [513, 351] on div "Order Details Print All Labels Item Sellable Strain Lot Number Qty Ordered Qty …" at bounding box center [389, 202] width 709 height 345
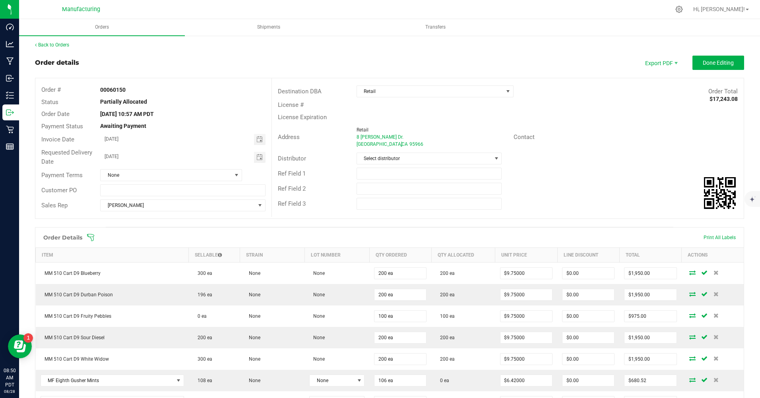
scroll to position [0, 0]
click at [722, 63] on span "Done Editing" at bounding box center [718, 64] width 31 height 6
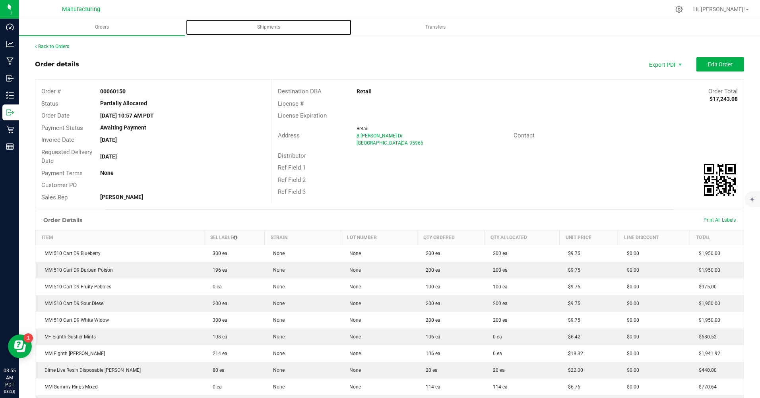
click at [262, 29] on span "Shipments" at bounding box center [268, 27] width 45 height 7
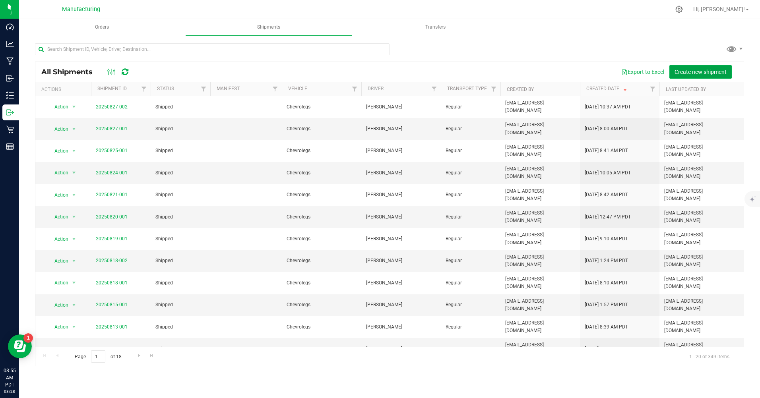
click at [712, 74] on span "Create new shipment" at bounding box center [701, 72] width 52 height 6
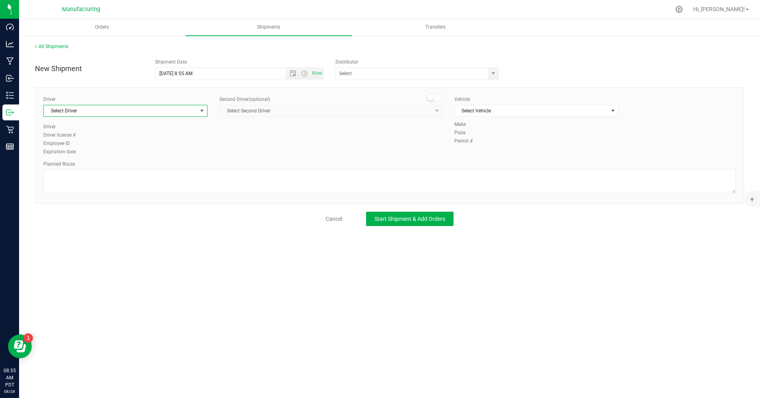
click at [201, 115] on span "select" at bounding box center [202, 110] width 10 height 11
click at [85, 143] on li "[PERSON_NAME]" at bounding box center [125, 144] width 163 height 12
click at [491, 70] on span "select" at bounding box center [493, 73] width 10 height 11
click at [548, 57] on div "New Shipment Shipment Date [DATE] 8:55 AM Now Distributor" at bounding box center [389, 67] width 721 height 25
click at [614, 114] on span "select" at bounding box center [613, 110] width 10 height 11
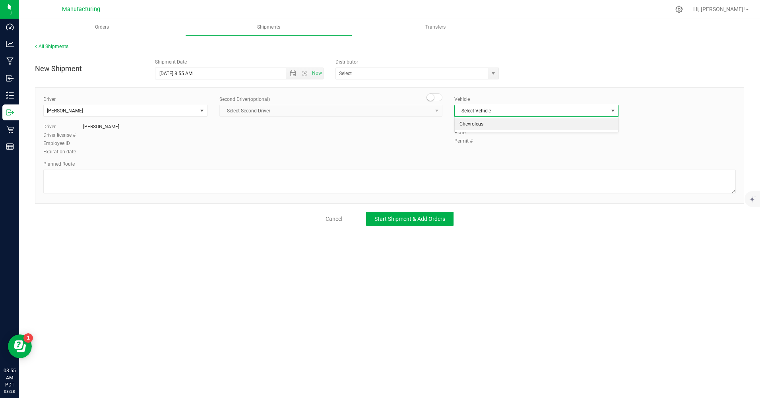
click at [473, 128] on li "Chevrolegs" at bounding box center [536, 124] width 163 height 12
click at [415, 220] on span "Start Shipment & Add Orders" at bounding box center [409, 219] width 71 height 6
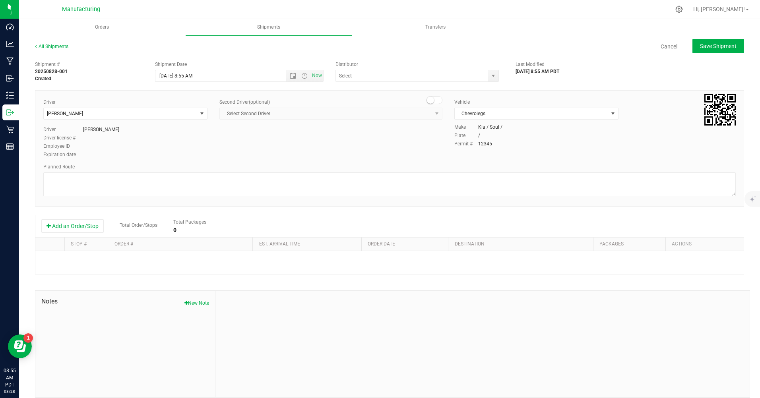
click at [70, 226] on button "Add an Order/Stop" at bounding box center [72, 226] width 62 height 14
click at [141, 260] on span "Select order" at bounding box center [177, 261] width 126 height 11
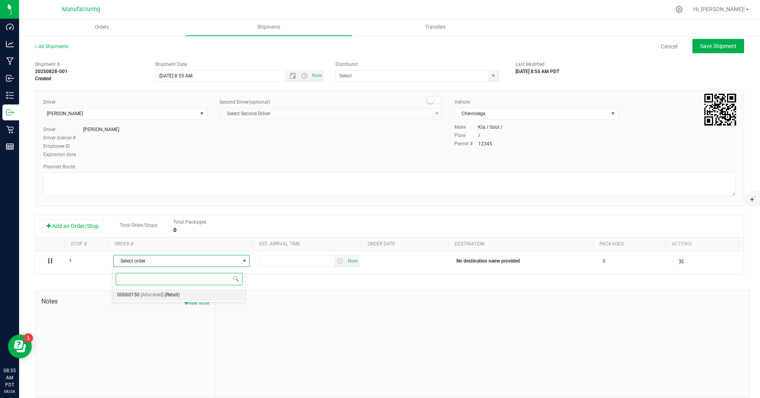
click at [139, 300] on li "00060150 [Allocated] (Retail)" at bounding box center [179, 295] width 133 height 12
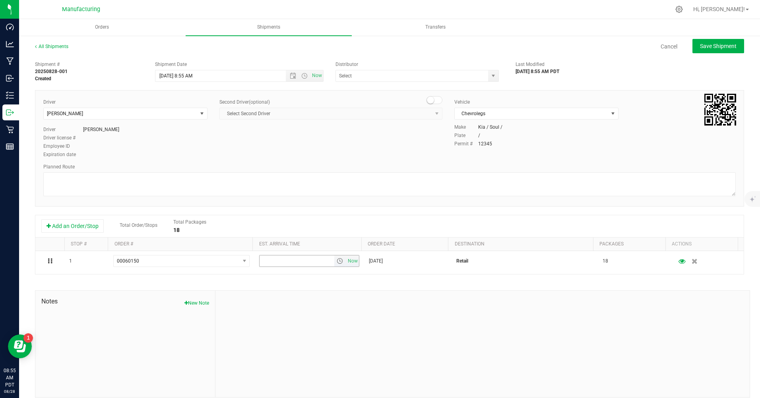
click at [346, 260] on span "Now" at bounding box center [353, 262] width 14 height 12
click at [714, 46] on span "Save Shipment" at bounding box center [718, 46] width 37 height 6
type input "[DATE] 3:55 PM"
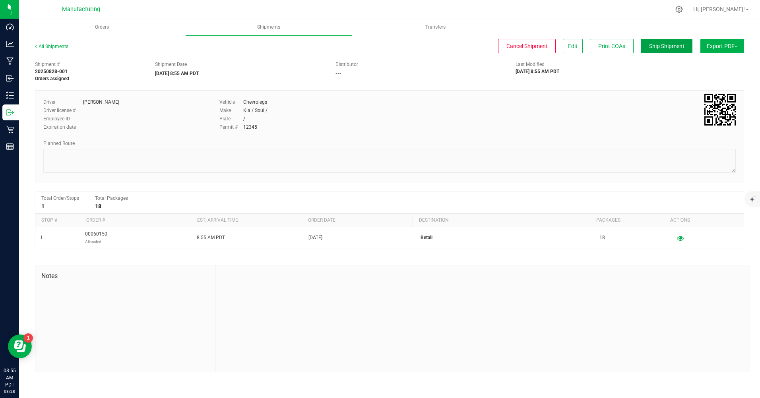
click at [671, 47] on span "Ship Shipment" at bounding box center [666, 46] width 35 height 6
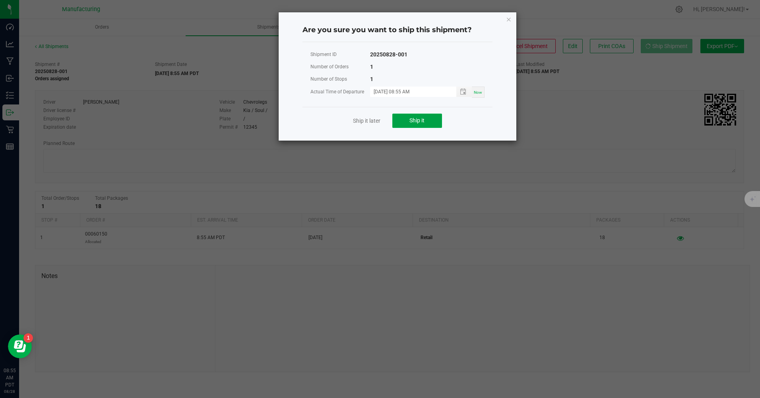
click at [438, 118] on button "Ship it" at bounding box center [417, 121] width 50 height 14
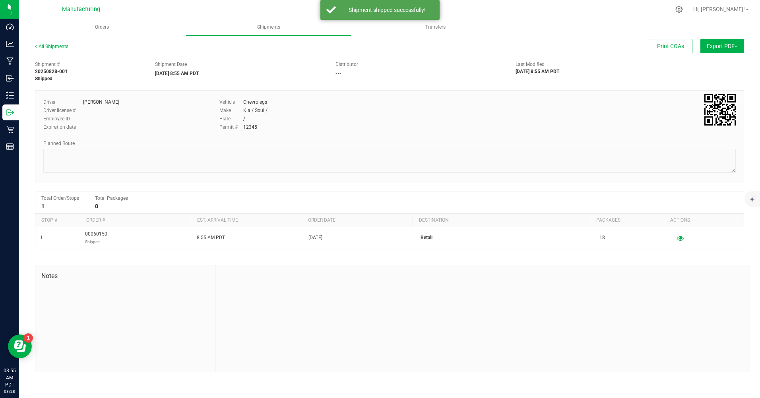
click at [726, 47] on span "Export PDF" at bounding box center [722, 46] width 31 height 6
click at [718, 65] on span "Manifest by Package ID" at bounding box center [710, 64] width 50 height 6
click at [14, 95] on line at bounding box center [11, 95] width 4 height 0
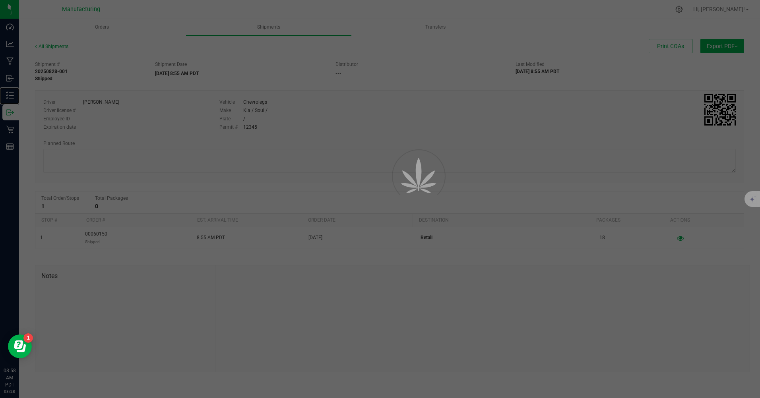
click at [14, 95] on line at bounding box center [11, 95] width 4 height 0
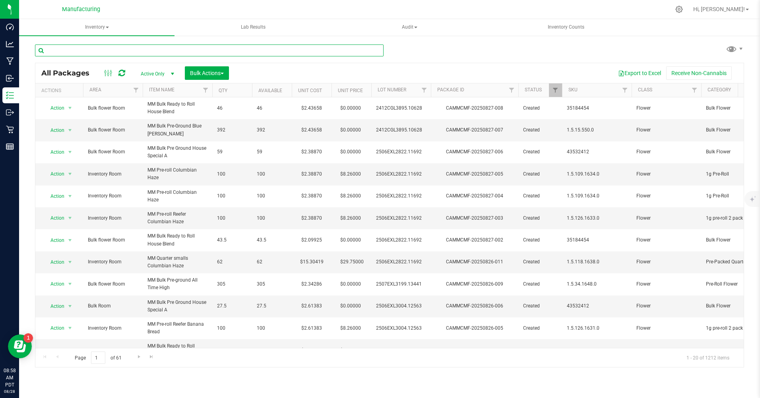
click at [70, 49] on input "text" at bounding box center [209, 51] width 349 height 12
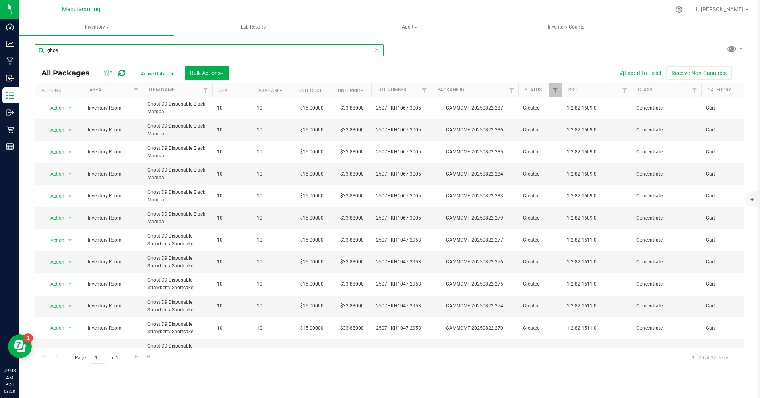
type input "ghos"
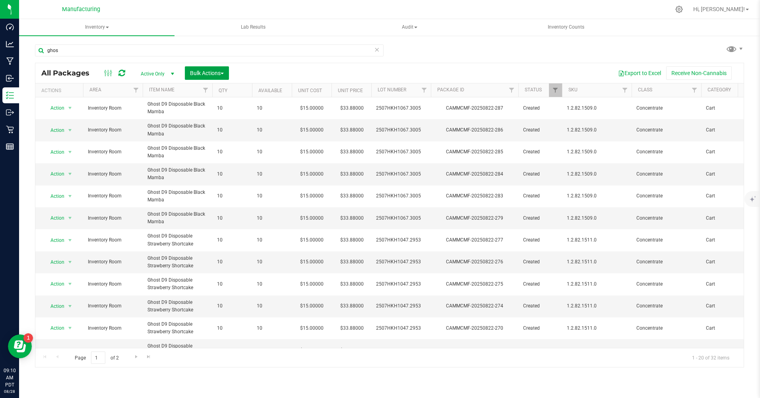
click at [217, 72] on span "Bulk Actions" at bounding box center [207, 73] width 34 height 6
click at [233, 118] on span "Combine packages" at bounding box center [213, 120] width 46 height 6
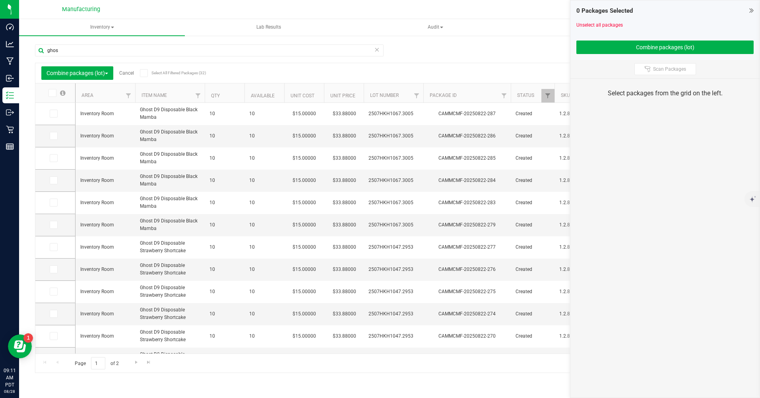
click at [131, 75] on link "Cancel" at bounding box center [126, 73] width 15 height 6
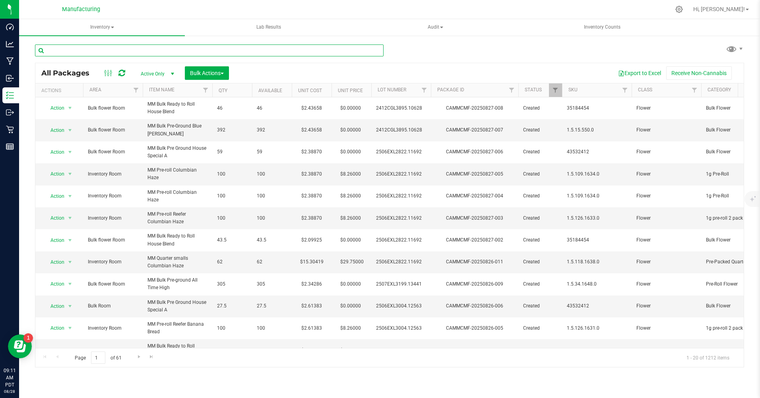
click at [94, 51] on input "text" at bounding box center [209, 51] width 349 height 12
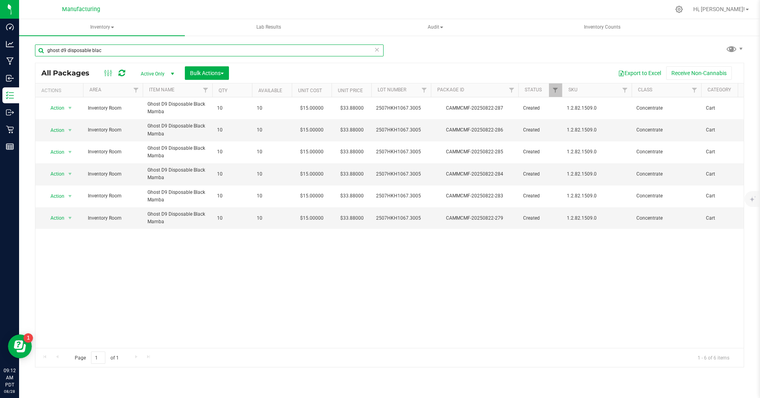
type input "ghost d9 disposable blac"
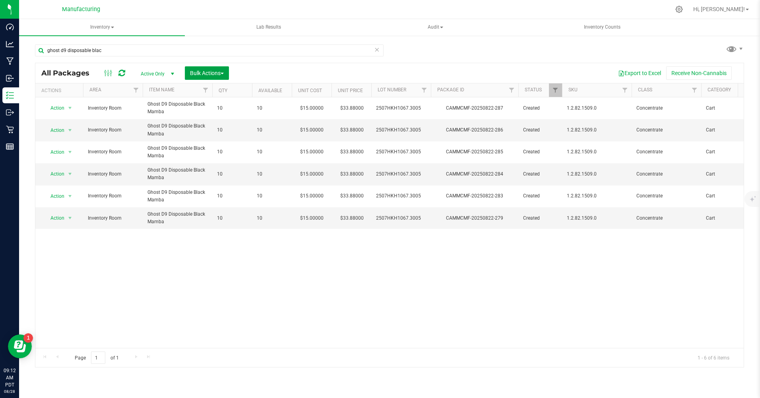
click at [206, 76] on span "Bulk Actions" at bounding box center [207, 73] width 34 height 6
click at [222, 117] on span "Combine packages" at bounding box center [213, 120] width 46 height 6
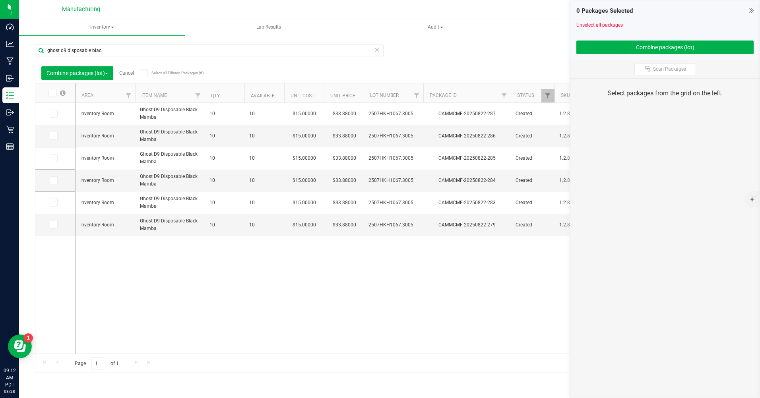
click at [50, 113] on span at bounding box center [54, 114] width 8 height 8
click at [0, 0] on input "checkbox" at bounding box center [0, 0] width 0 height 0
click at [56, 136] on span at bounding box center [54, 136] width 8 height 8
click at [0, 0] on input "checkbox" at bounding box center [0, 0] width 0 height 0
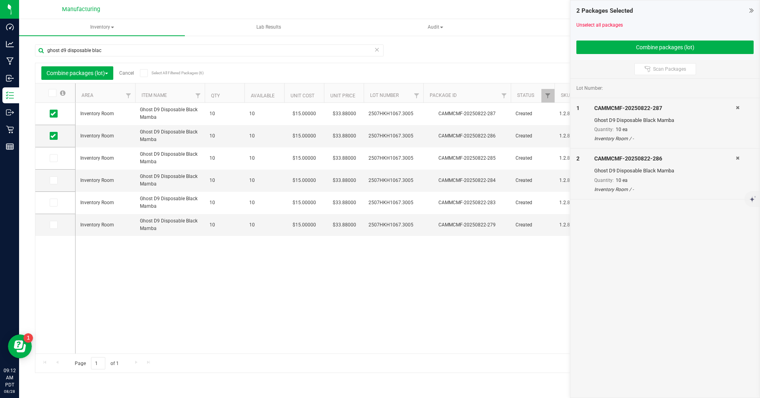
click at [52, 158] on icon at bounding box center [52, 158] width 5 height 0
click at [0, 0] on input "checkbox" at bounding box center [0, 0] width 0 height 0
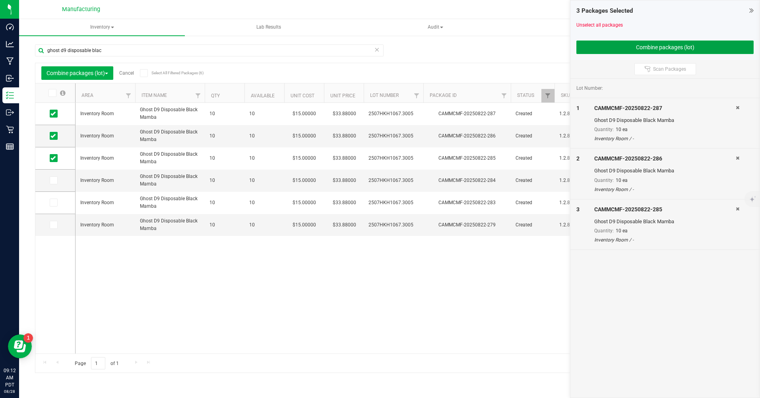
click at [732, 49] on button "Combine packages (lot)" at bounding box center [664, 48] width 177 height 14
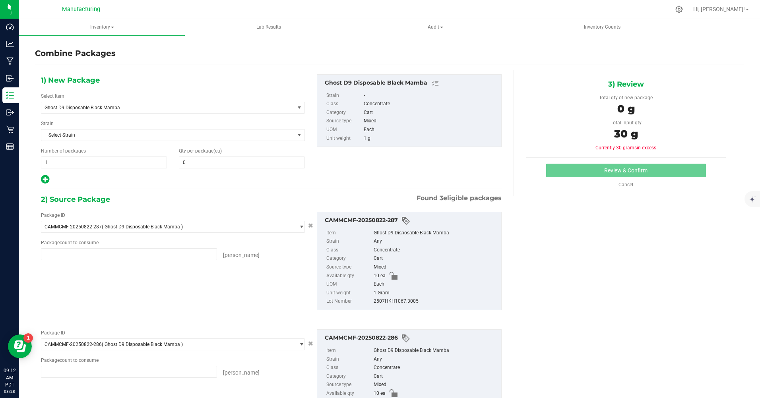
type input "10 ea"
click at [200, 162] on span at bounding box center [242, 163] width 126 height 12
type input "30"
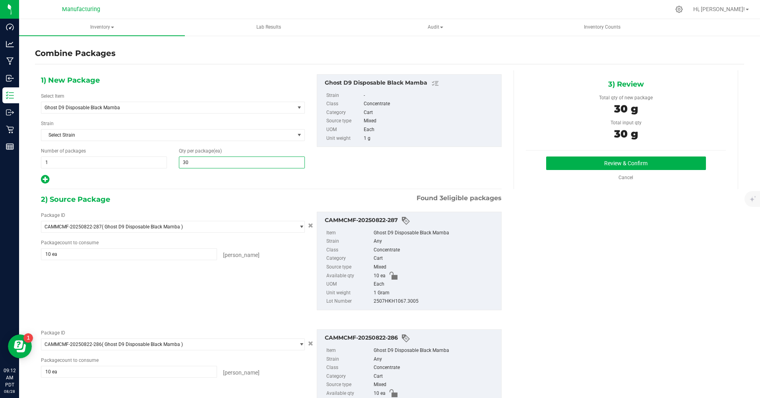
type input "30"
click at [619, 164] on button "Review & Confirm" at bounding box center [626, 164] width 160 height 14
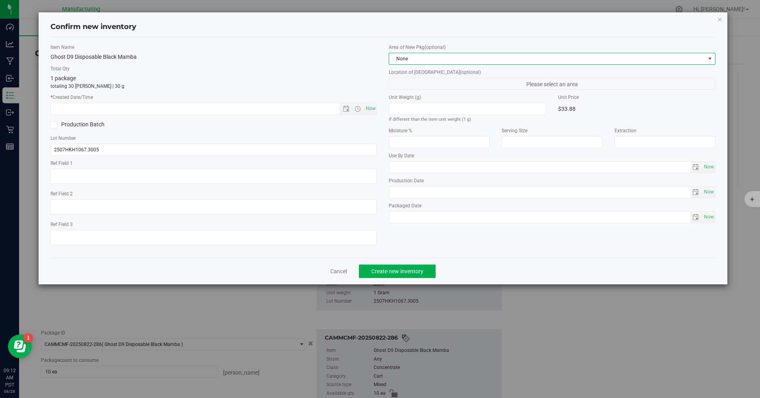
click at [502, 58] on span "None" at bounding box center [547, 58] width 316 height 11
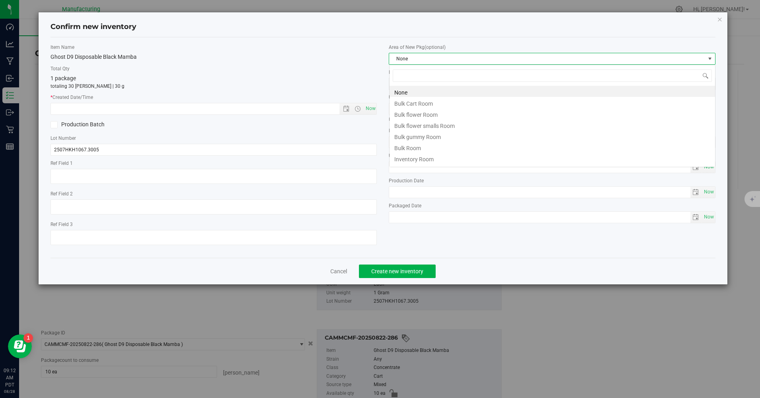
scroll to position [12, 326]
click at [421, 157] on li "Inventory Room" at bounding box center [553, 158] width 326 height 11
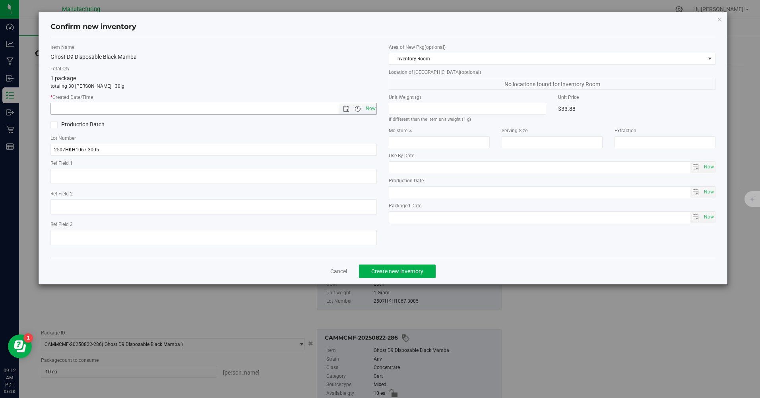
click at [369, 107] on span "Now" at bounding box center [371, 109] width 14 height 12
type input "[DATE] 9:12 AM"
click at [427, 274] on button "Create new inventory" at bounding box center [397, 272] width 77 height 14
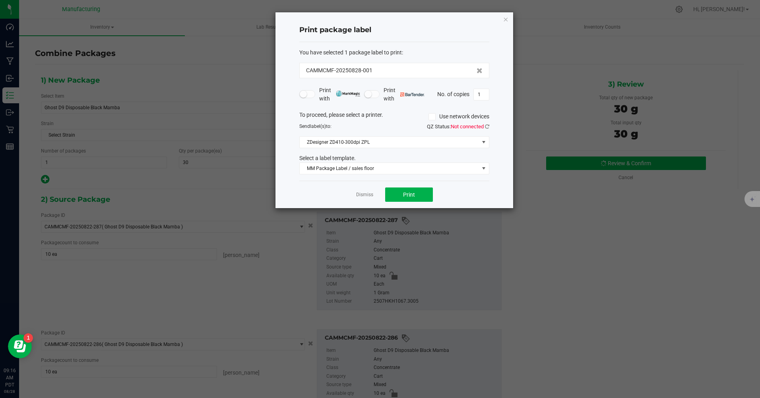
click at [359, 192] on link "Dismiss" at bounding box center [364, 195] width 17 height 7
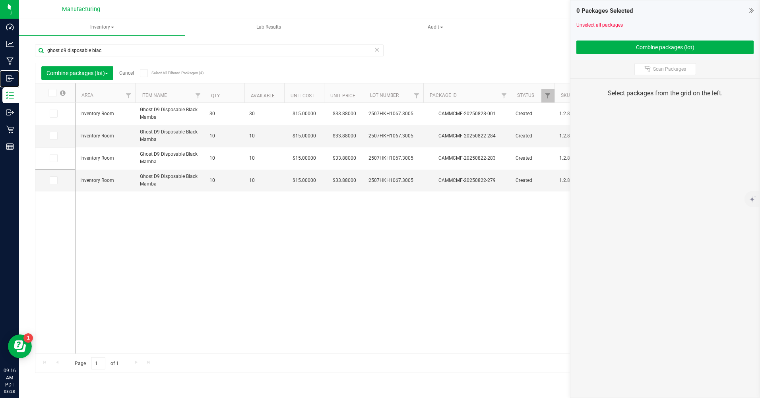
click at [0, 0] on p "Inbound" at bounding box center [0, 0] width 0 height 0
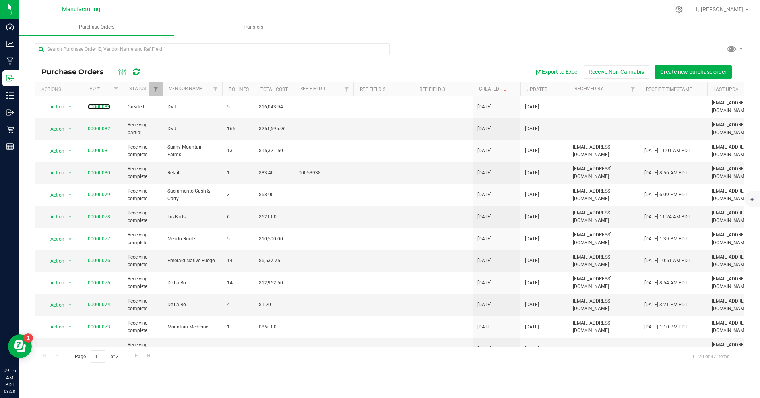
click at [105, 104] on link "00000083" at bounding box center [99, 107] width 22 height 6
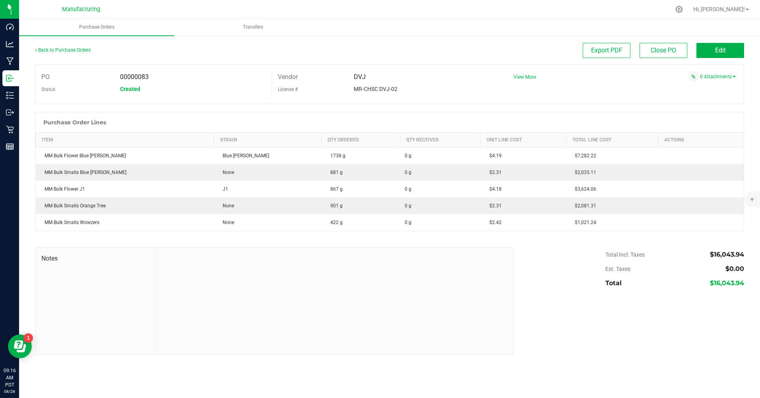
click at [21, 78] on div "Back to Purchase Orders Export PDF Close PO Edit PO 00000083 Status Created Ven…" at bounding box center [389, 199] width 741 height 328
click at [10, 76] on icon at bounding box center [10, 78] width 8 height 8
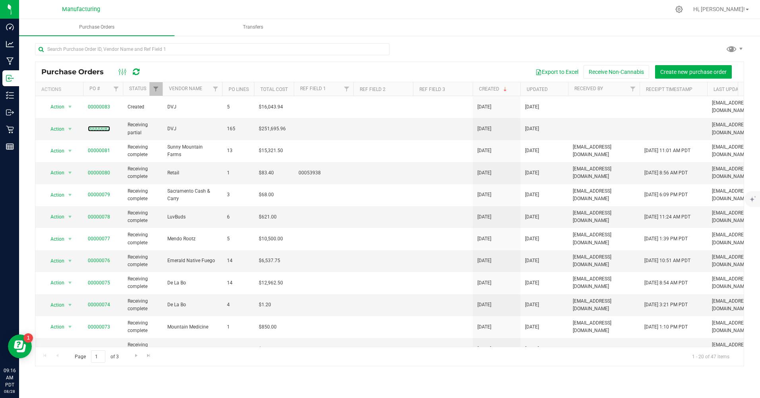
click at [108, 126] on link "00000082" at bounding box center [99, 129] width 22 height 6
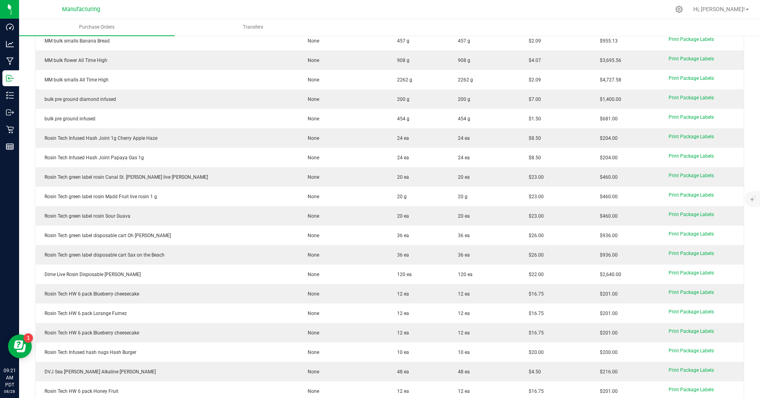
scroll to position [2971, 0]
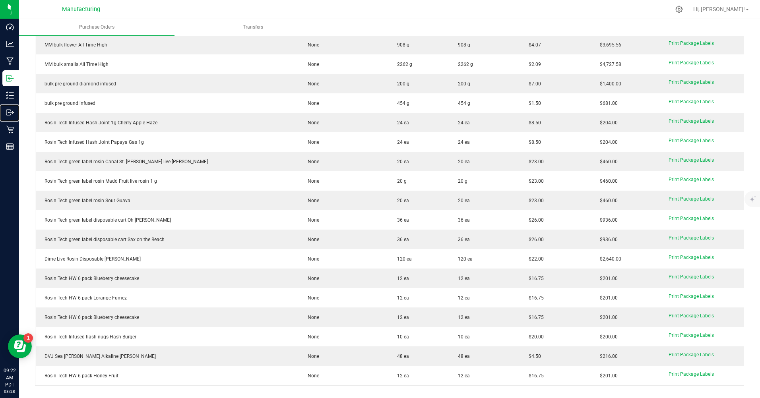
click at [8, 110] on icon at bounding box center [8, 113] width 4 height 6
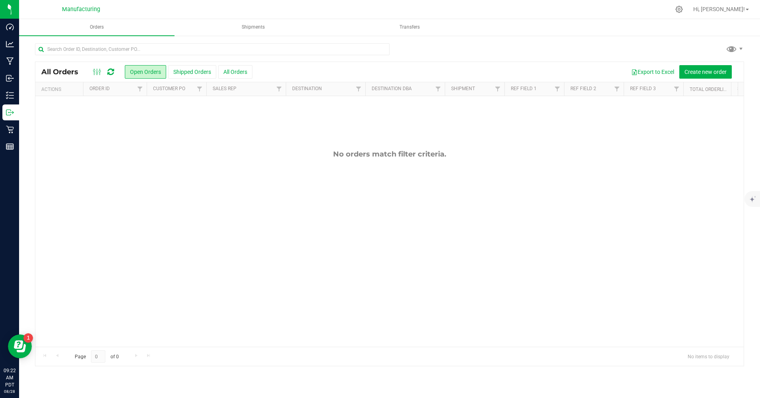
click at [182, 70] on button "Shipped Orders" at bounding box center [192, 72] width 48 height 14
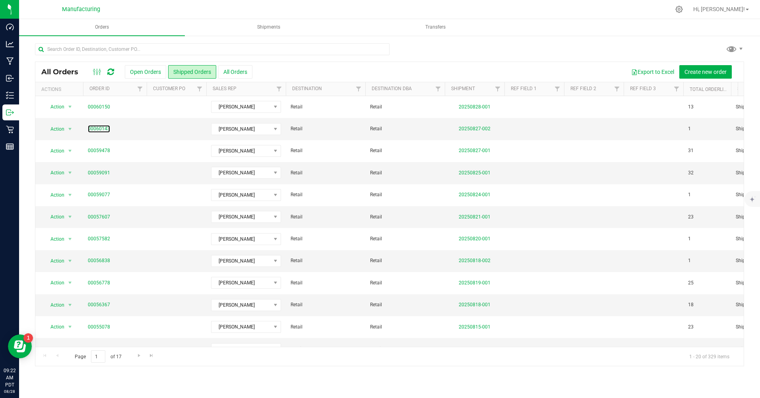
click at [97, 129] on link "00060143" at bounding box center [99, 129] width 22 height 8
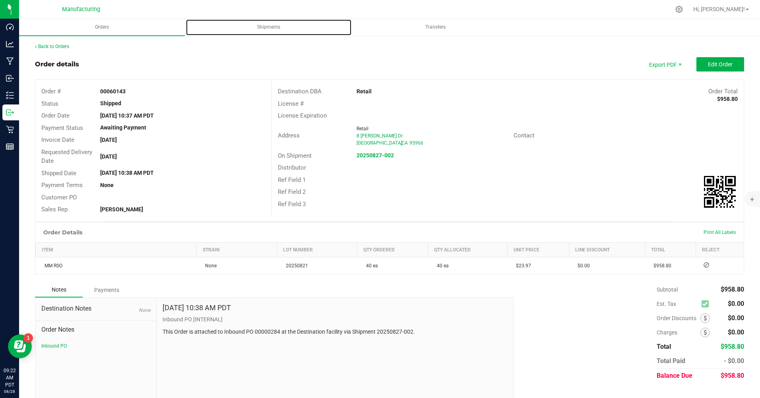
click at [266, 27] on span "Shipments" at bounding box center [268, 27] width 45 height 7
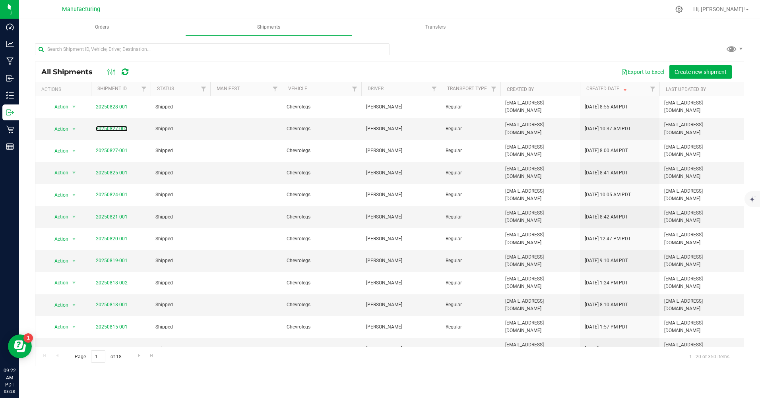
click at [106, 126] on link "20250827-002" at bounding box center [112, 129] width 32 height 6
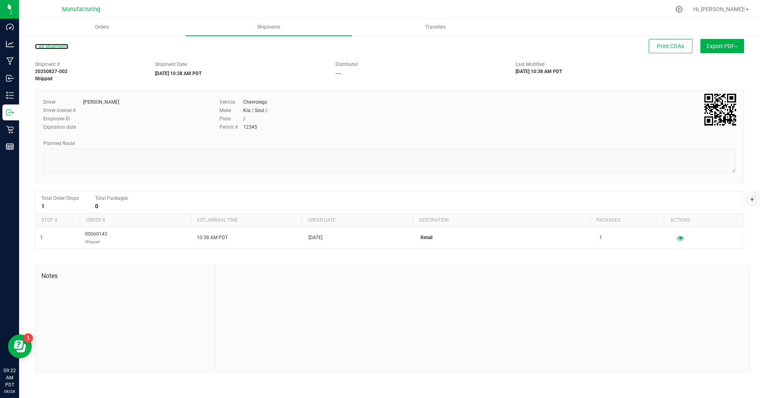
click at [50, 47] on link "All Shipments" at bounding box center [51, 47] width 33 height 6
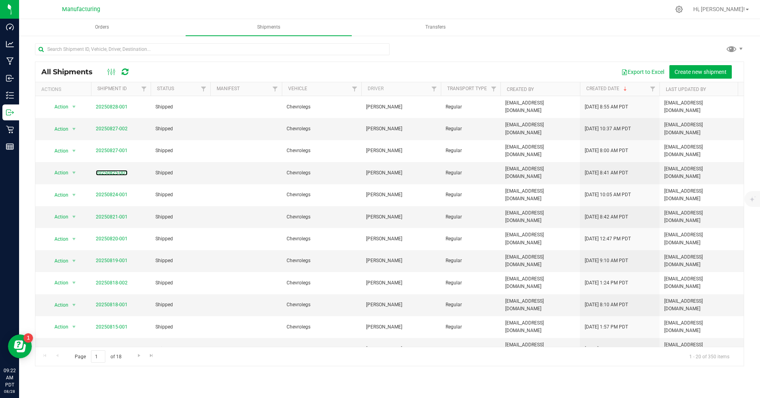
click at [113, 170] on link "20250825-001" at bounding box center [112, 173] width 32 height 6
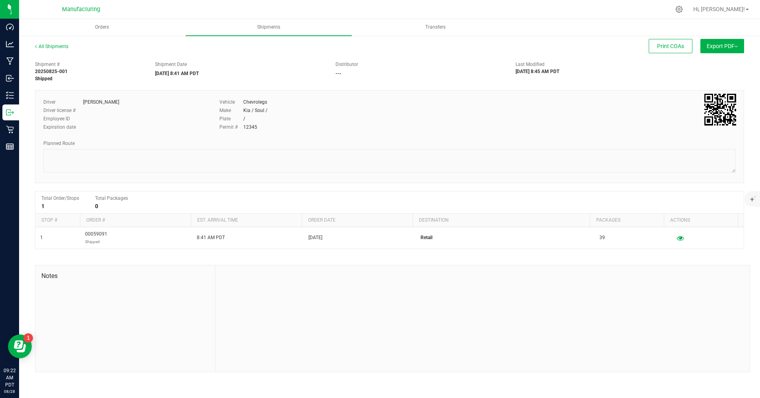
click at [677, 241] on icon "button" at bounding box center [680, 238] width 7 height 5
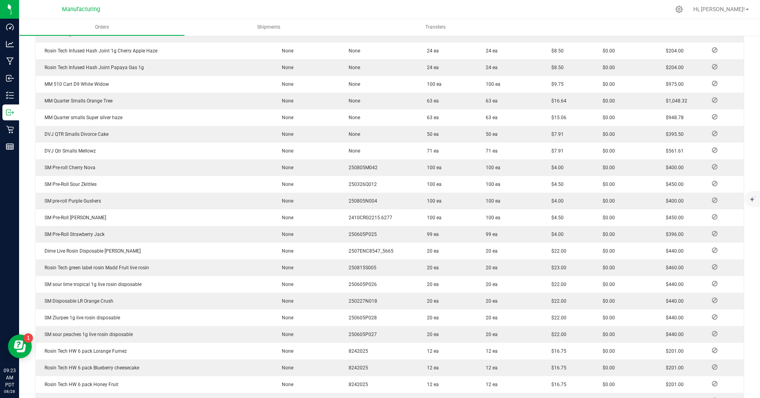
scroll to position [318, 0]
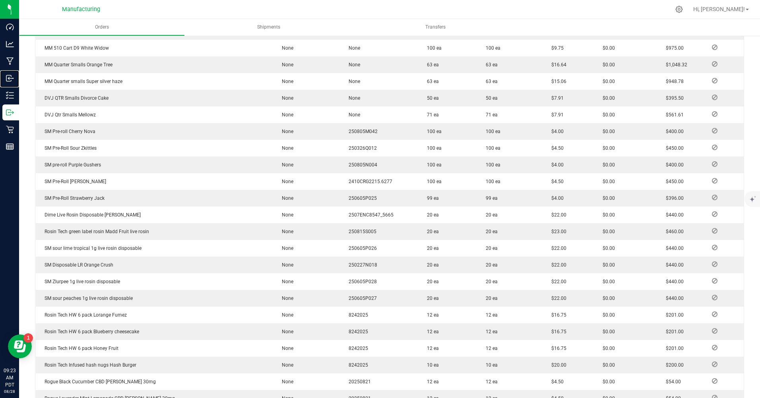
click at [0, 0] on p "Inbound" at bounding box center [0, 0] width 0 height 0
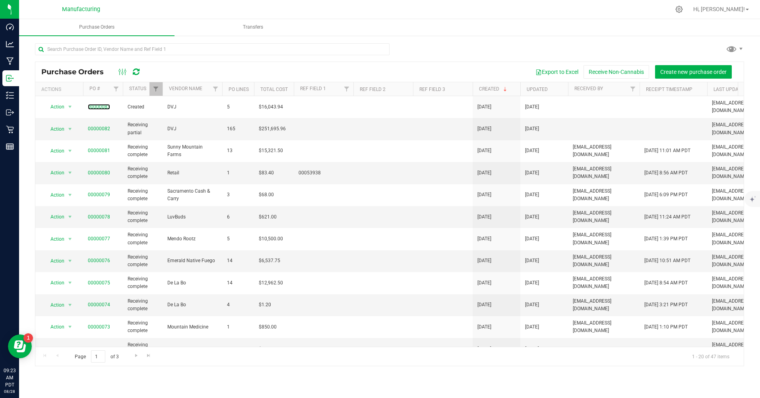
click at [102, 106] on link "00000083" at bounding box center [99, 107] width 22 height 6
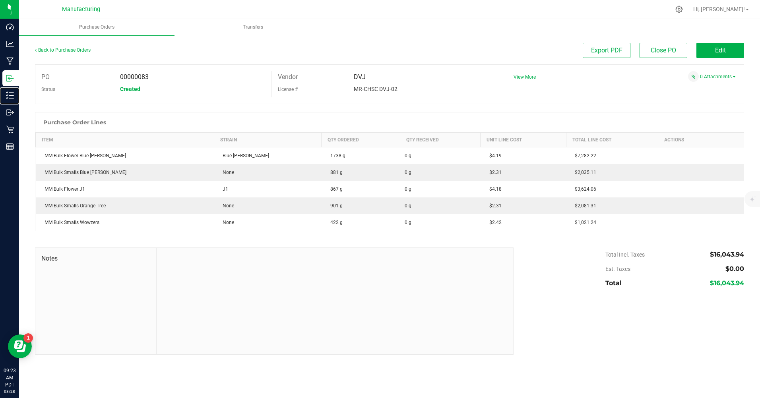
click at [0, 0] on p "Inventory" at bounding box center [0, 0] width 0 height 0
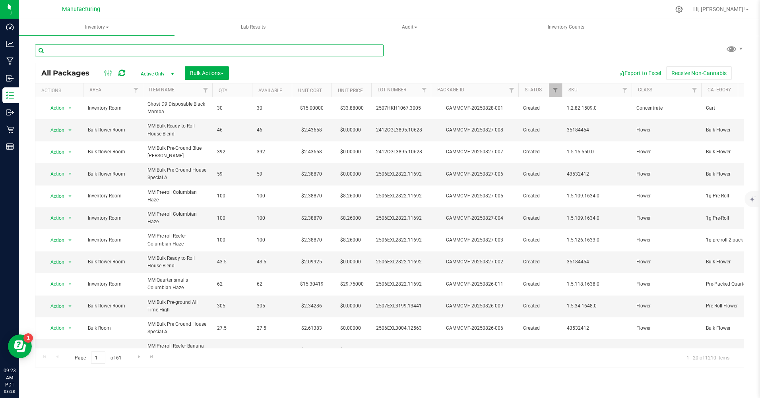
click at [86, 48] on input "text" at bounding box center [209, 51] width 349 height 12
click at [8, 73] on div "Inbound" at bounding box center [10, 78] width 17 height 16
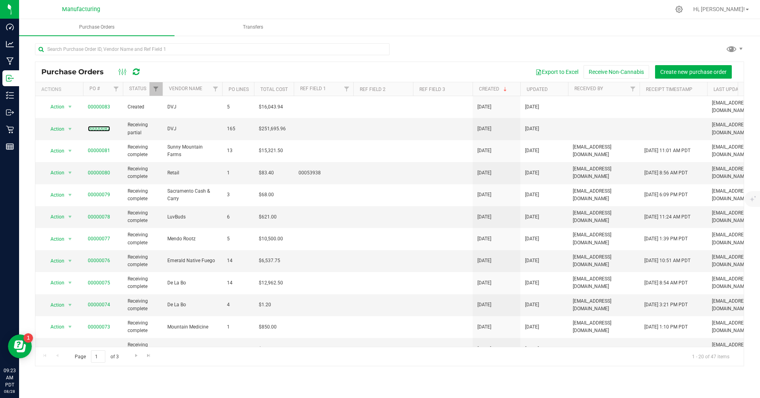
click at [100, 126] on link "00000082" at bounding box center [99, 129] width 22 height 6
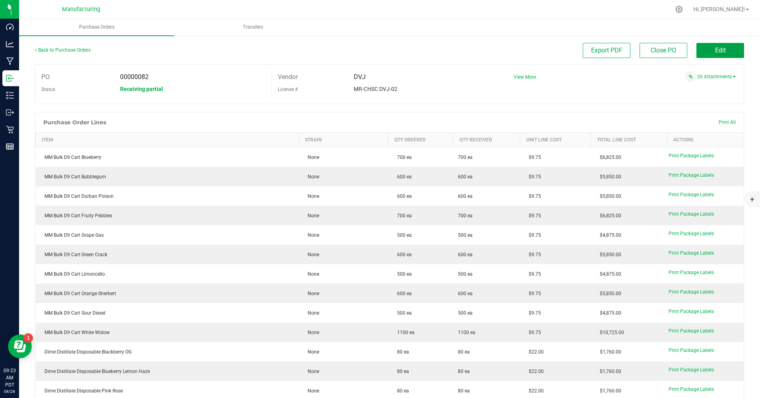
click at [715, 51] on span "Edit" at bounding box center [720, 51] width 11 height 8
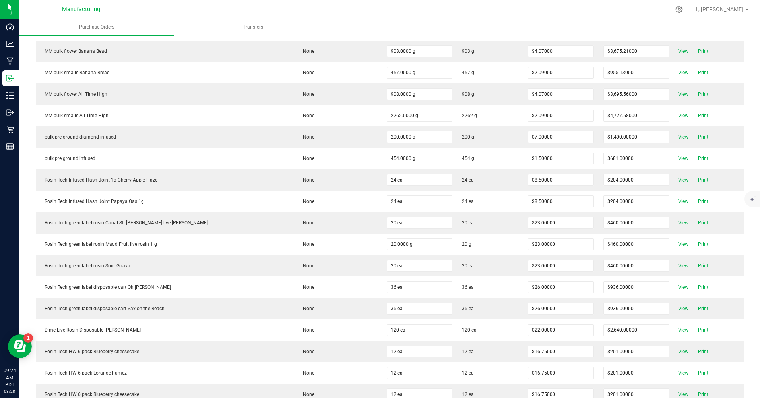
scroll to position [3339, 0]
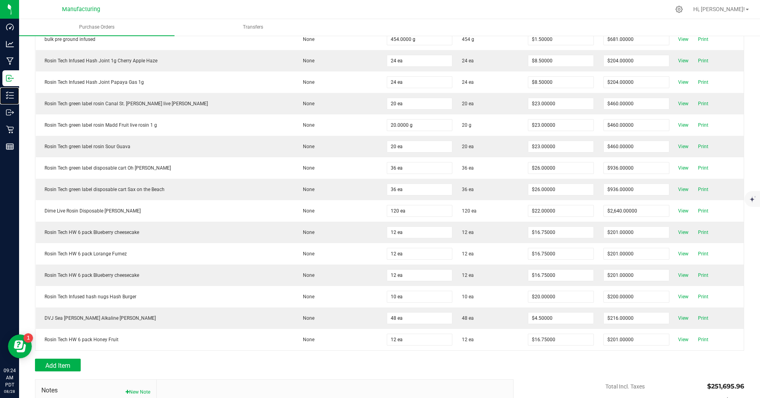
click at [0, 0] on p "Inventory" at bounding box center [0, 0] width 0 height 0
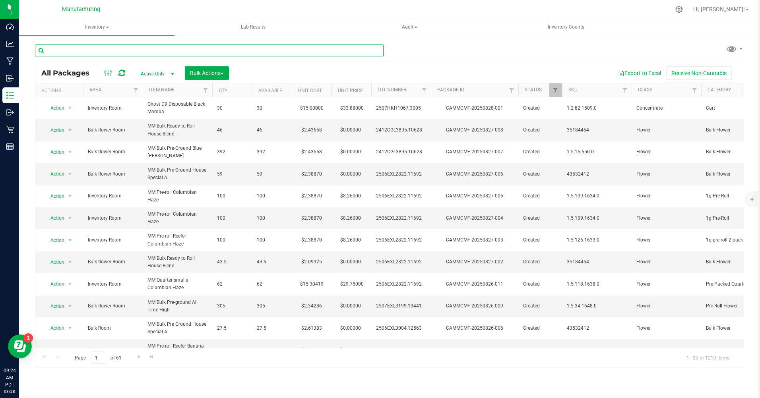
click at [115, 45] on input "text" at bounding box center [209, 51] width 349 height 12
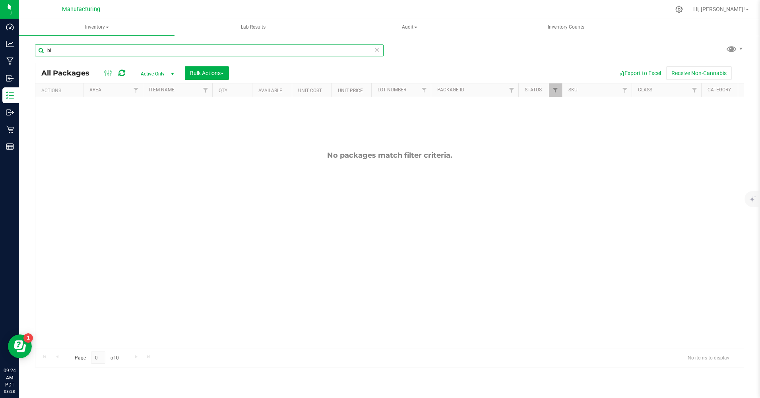
type input "b"
type input "rosin tech"
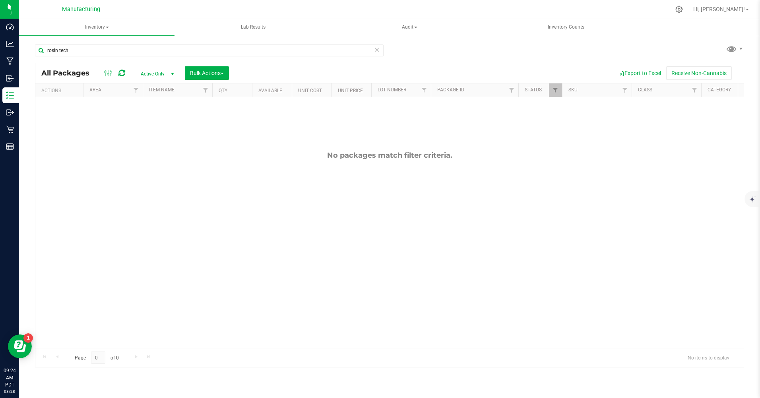
click at [165, 71] on span "Active Only" at bounding box center [156, 73] width 44 height 11
click at [143, 121] on li "All" at bounding box center [155, 122] width 43 height 12
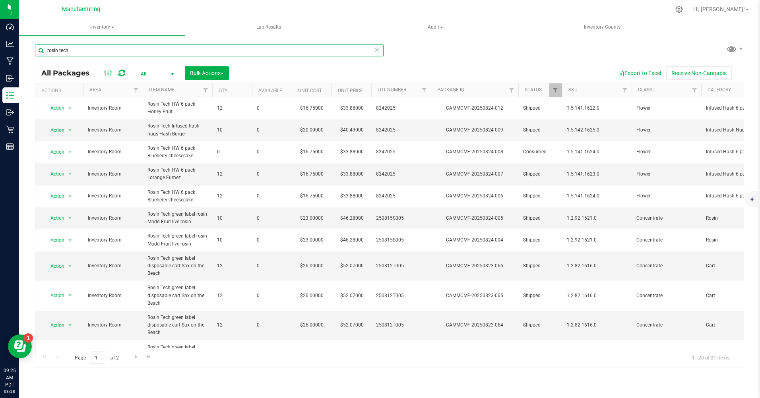
click at [113, 53] on input "rosin tech" at bounding box center [209, 51] width 349 height 12
type input "r"
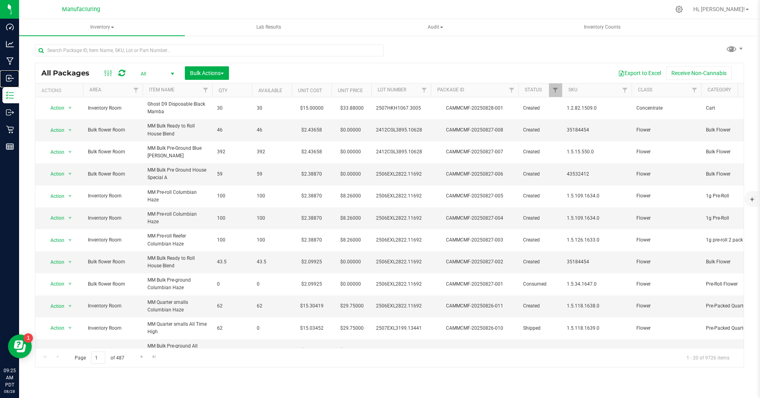
click at [11, 80] on icon at bounding box center [10, 78] width 8 height 8
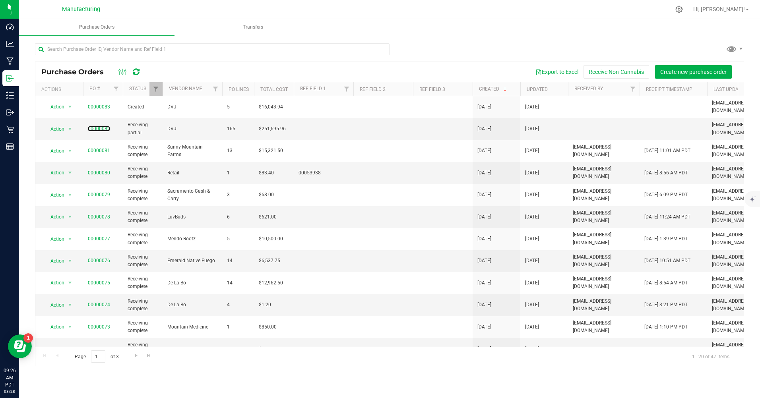
click at [100, 126] on link "00000082" at bounding box center [99, 129] width 22 height 6
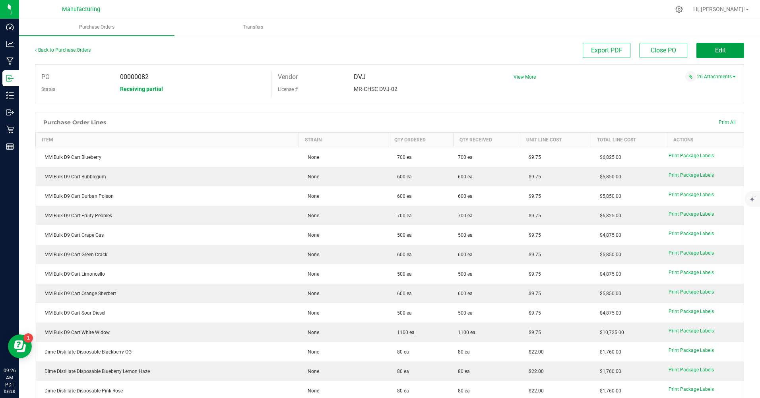
click at [719, 56] on button "Edit" at bounding box center [721, 50] width 48 height 15
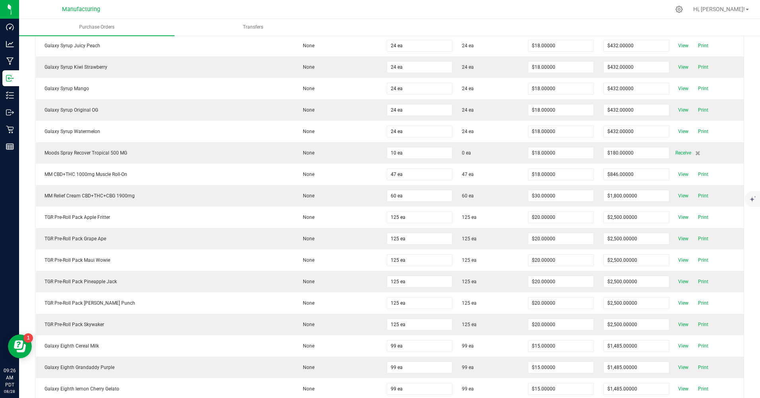
scroll to position [1868, 0]
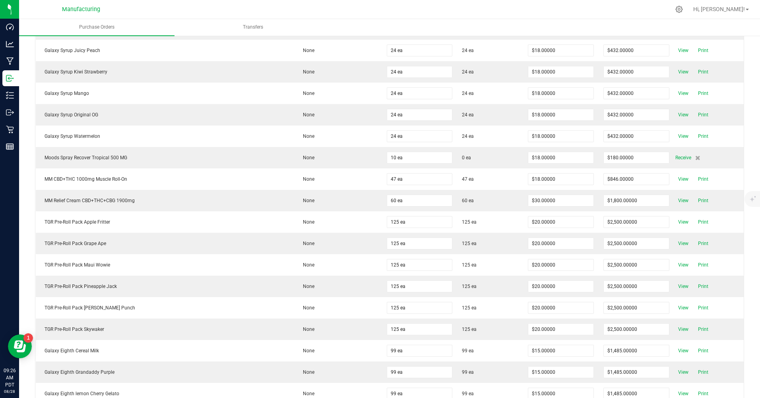
click at [675, 161] on span "Receive" at bounding box center [683, 158] width 16 height 10
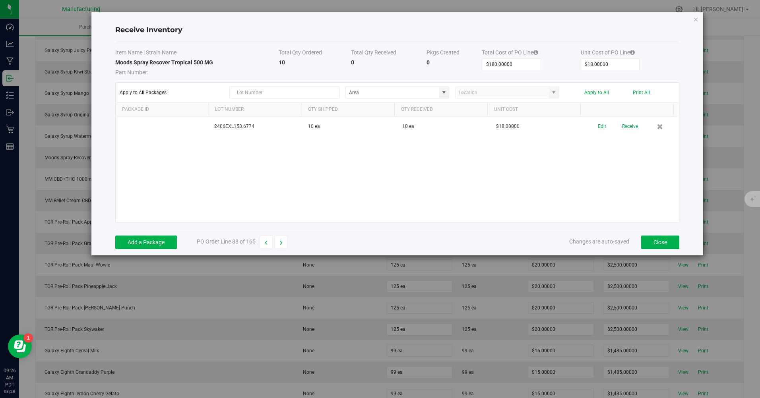
click at [598, 125] on button "Edit" at bounding box center [602, 127] width 8 height 14
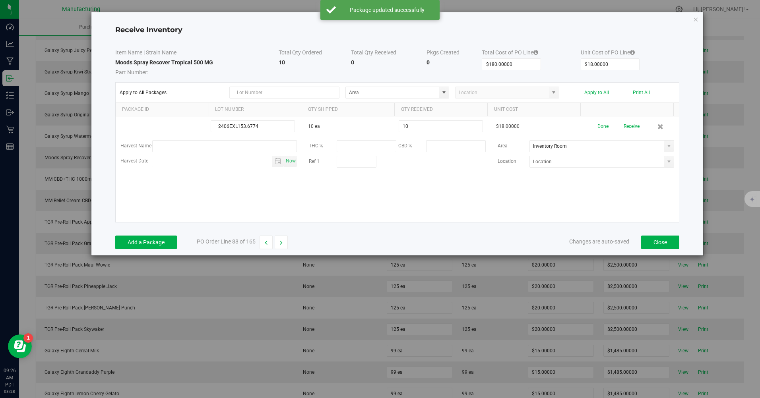
click at [423, 128] on input "10" at bounding box center [440, 126] width 83 height 11
type input "5 ea"
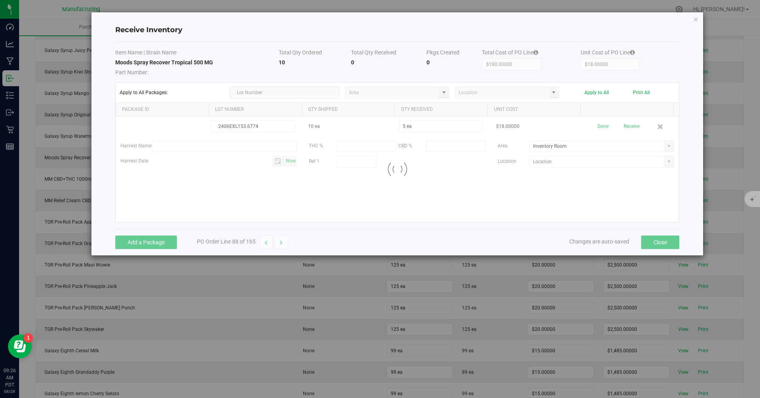
click at [599, 124] on kendo-grid-list "2406EXL153.6774 10 ea 5 ea $18.00000 Done Receive Harvest Name THC % CBD % Area…" at bounding box center [398, 169] width 564 height 106
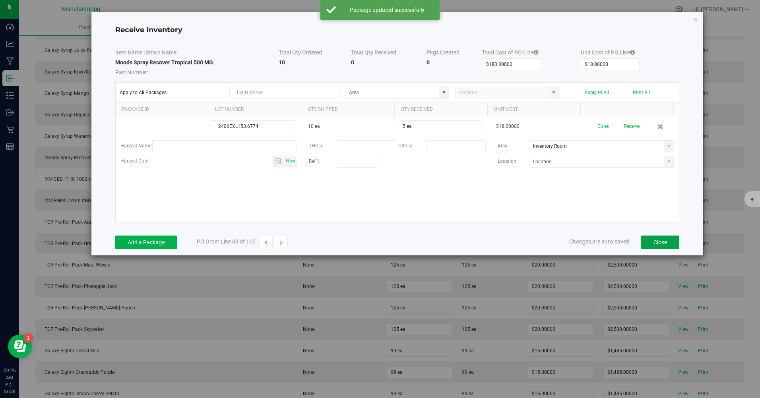
click at [665, 243] on button "Close" at bounding box center [660, 243] width 38 height 14
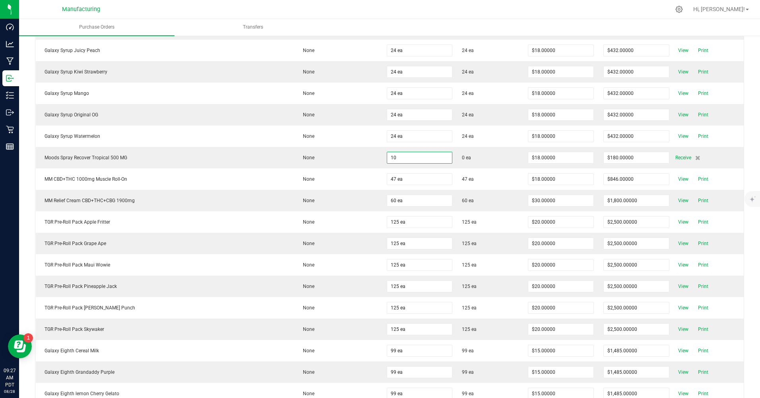
click at [387, 161] on input "10" at bounding box center [419, 157] width 65 height 11
type input "5 ea"
type input "$90.00000"
click at [701, 160] on div "Receive" at bounding box center [707, 158] width 64 height 10
click at [675, 156] on span "Receive" at bounding box center [683, 158] width 16 height 10
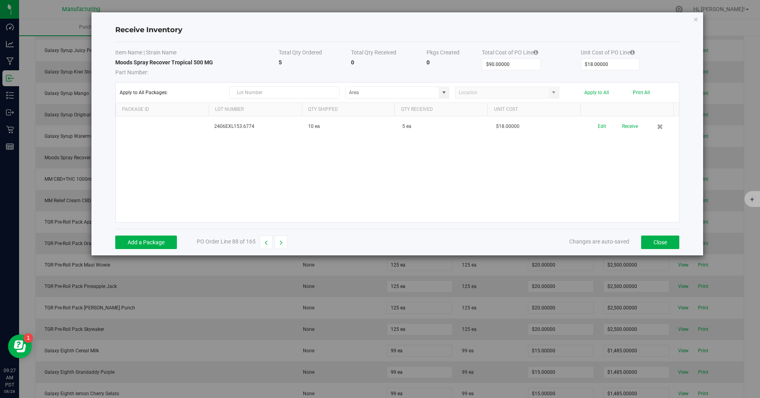
click at [625, 130] on button "Receive" at bounding box center [630, 127] width 16 height 14
click at [648, 127] on td "Edit Print" at bounding box center [632, 123] width 94 height 14
click at [648, 122] on button "Print" at bounding box center [653, 124] width 10 height 8
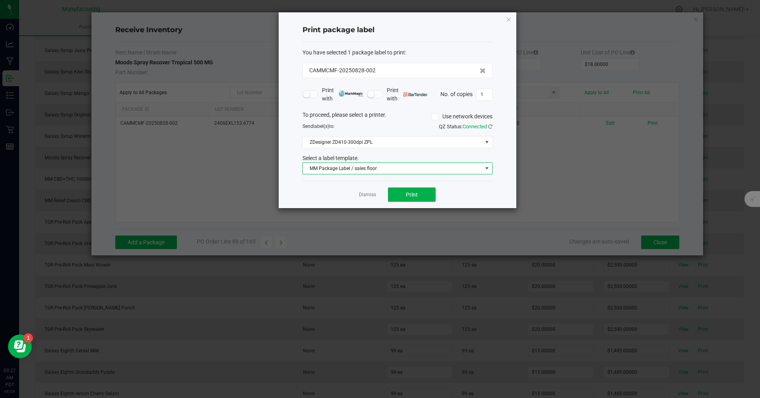
click at [446, 171] on span "MM Package Label / sales floor" at bounding box center [392, 168] width 179 height 11
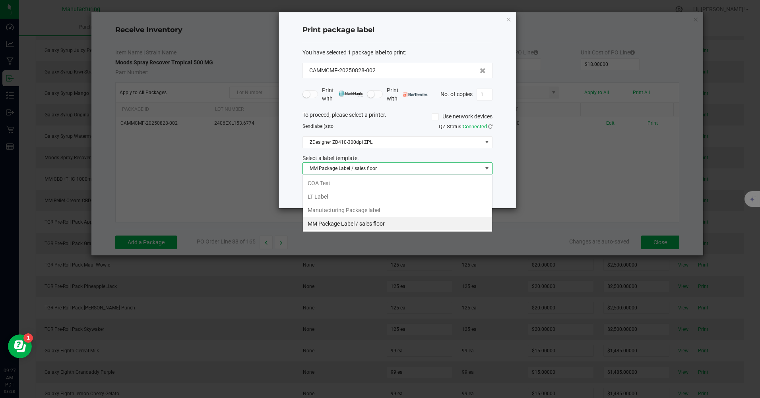
scroll to position [12, 190]
click at [319, 213] on li "Manufacturing Package label" at bounding box center [397, 211] width 189 height 14
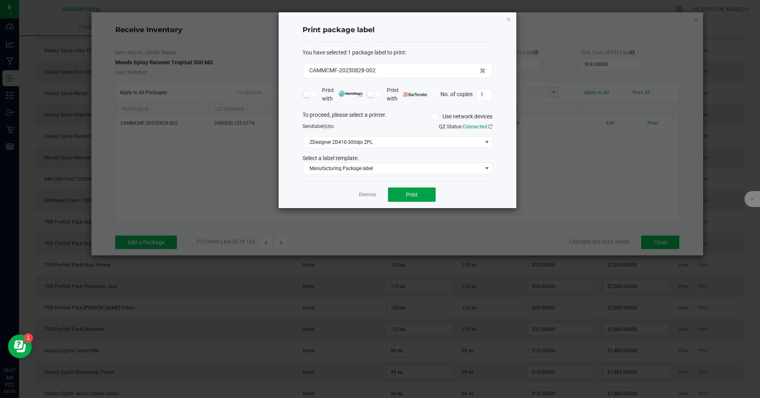
click at [396, 194] on button "Print" at bounding box center [412, 195] width 48 height 14
click at [396, 195] on button "Print" at bounding box center [412, 195] width 48 height 14
click at [364, 197] on link "Dismiss" at bounding box center [367, 195] width 17 height 7
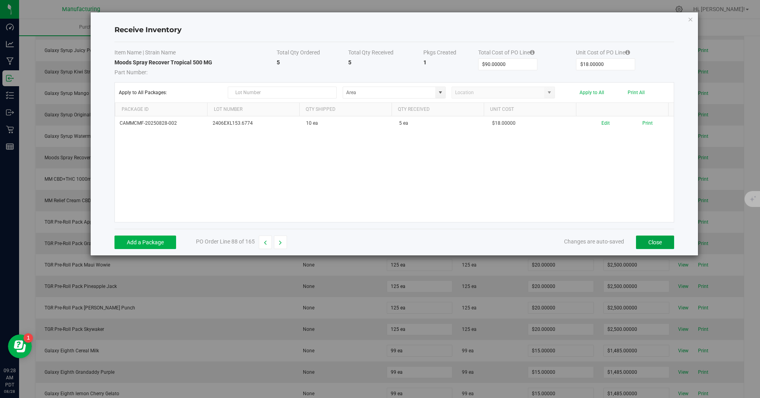
click at [657, 240] on button "Close" at bounding box center [655, 243] width 38 height 14
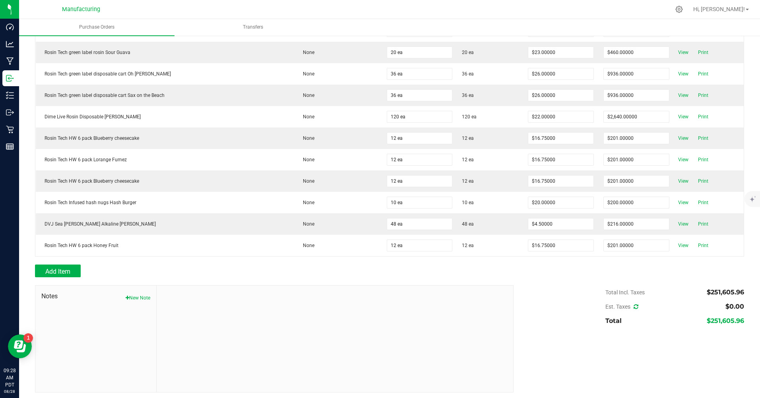
scroll to position [3436, 0]
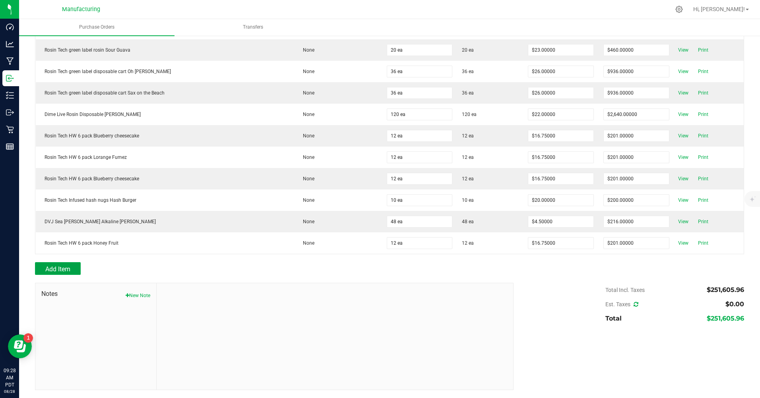
click at [66, 263] on button "Add Item" at bounding box center [58, 268] width 46 height 13
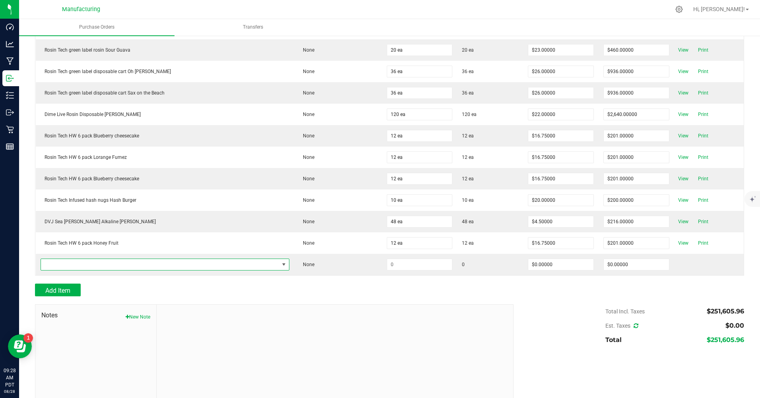
click at [76, 265] on span "NO DATA FOUND" at bounding box center [160, 264] width 238 height 11
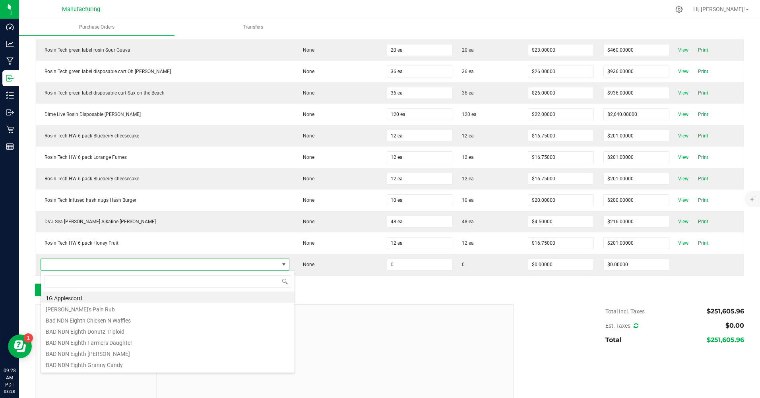
scroll to position [12, 218]
type input "mood"
click at [94, 365] on li "Moods Spray Sleep Berry 500 MG" at bounding box center [168, 365] width 254 height 11
type input "$18.00000"
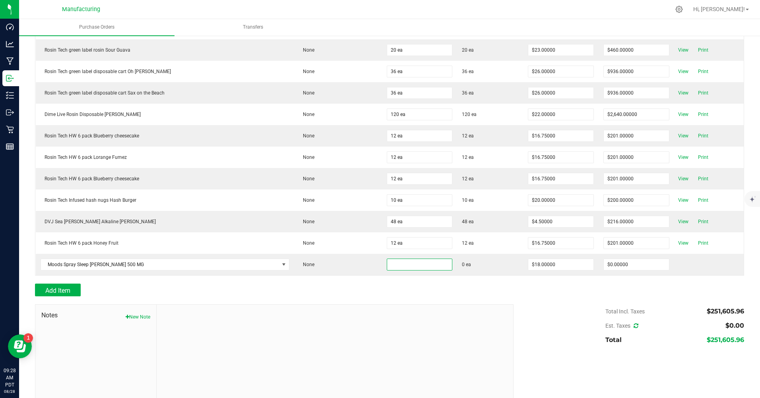
click at [387, 265] on input at bounding box center [419, 264] width 65 height 11
type input "3 ea"
click at [310, 295] on div "Add Item" at bounding box center [271, 290] width 473 height 13
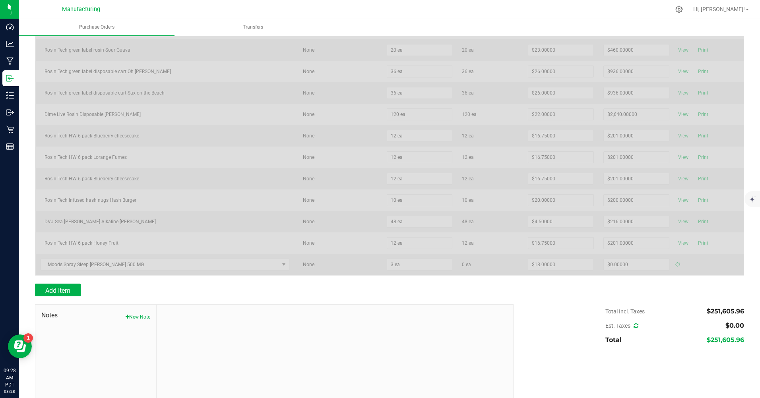
type input "$54.00000"
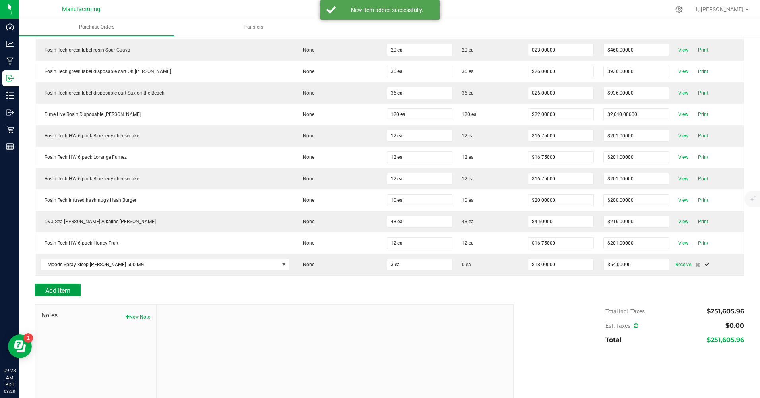
click at [68, 295] on button "Add Item" at bounding box center [58, 290] width 46 height 13
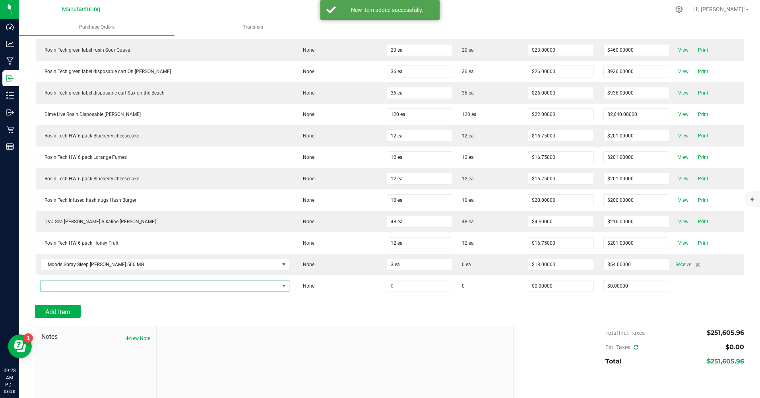
click at [107, 288] on span "NO DATA FOUND" at bounding box center [160, 286] width 238 height 11
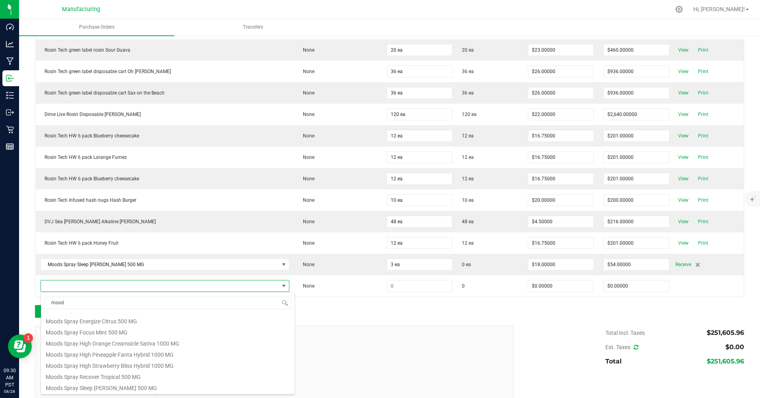
type input "mood"
click at [418, 319] on div at bounding box center [389, 322] width 709 height 8
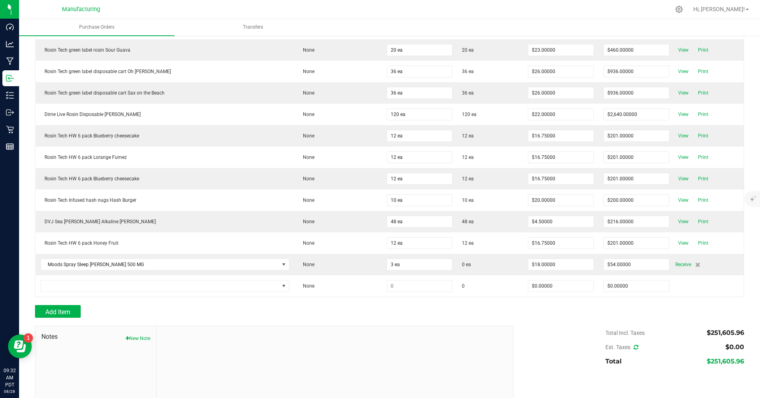
click at [683, 7] on icon at bounding box center [679, 10] width 8 height 8
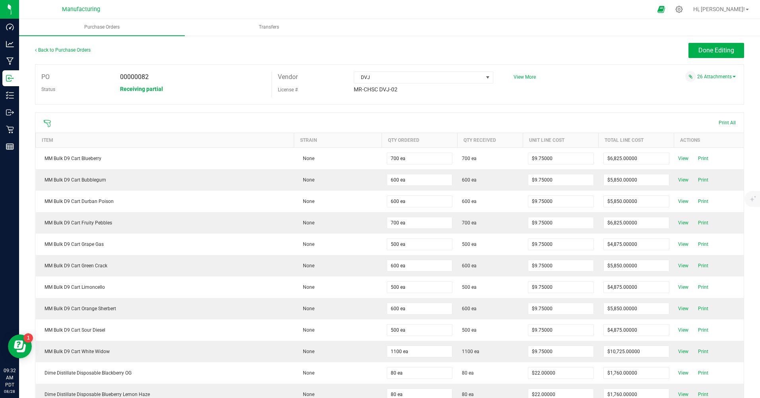
click at [732, 8] on span "Hi, [PERSON_NAME]!" at bounding box center [719, 9] width 52 height 6
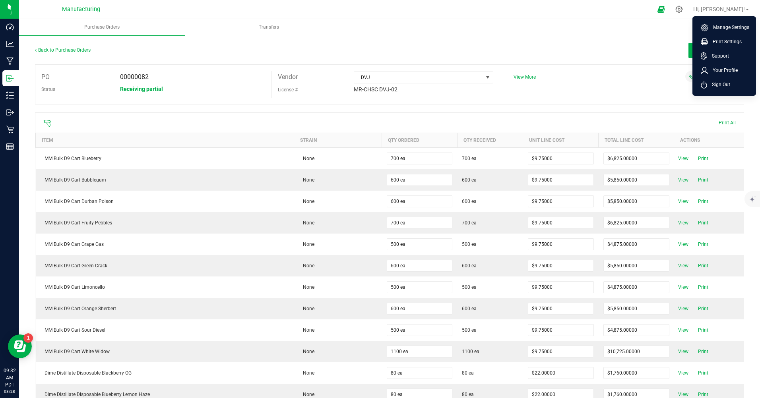
click at [707, 86] on icon at bounding box center [704, 85] width 6 height 5
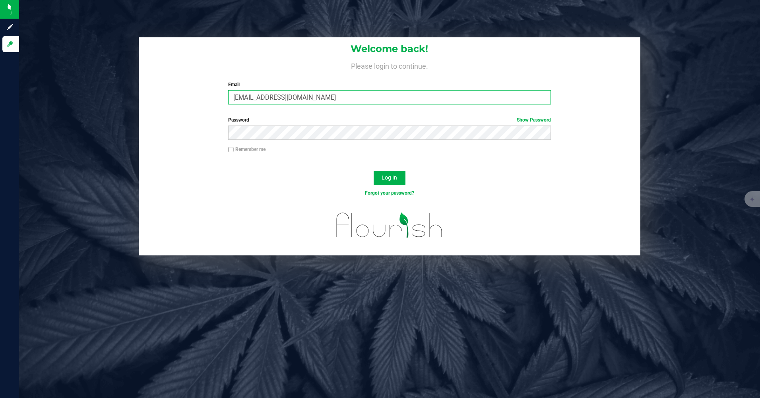
click at [245, 98] on input "Chill@mountainmedicine.care" at bounding box center [389, 97] width 323 height 14
type input "[EMAIL_ADDRESS][DOMAIN_NAME]"
click at [385, 180] on span "Log In" at bounding box center [390, 178] width 16 height 6
